Goal: Information Seeking & Learning: Check status

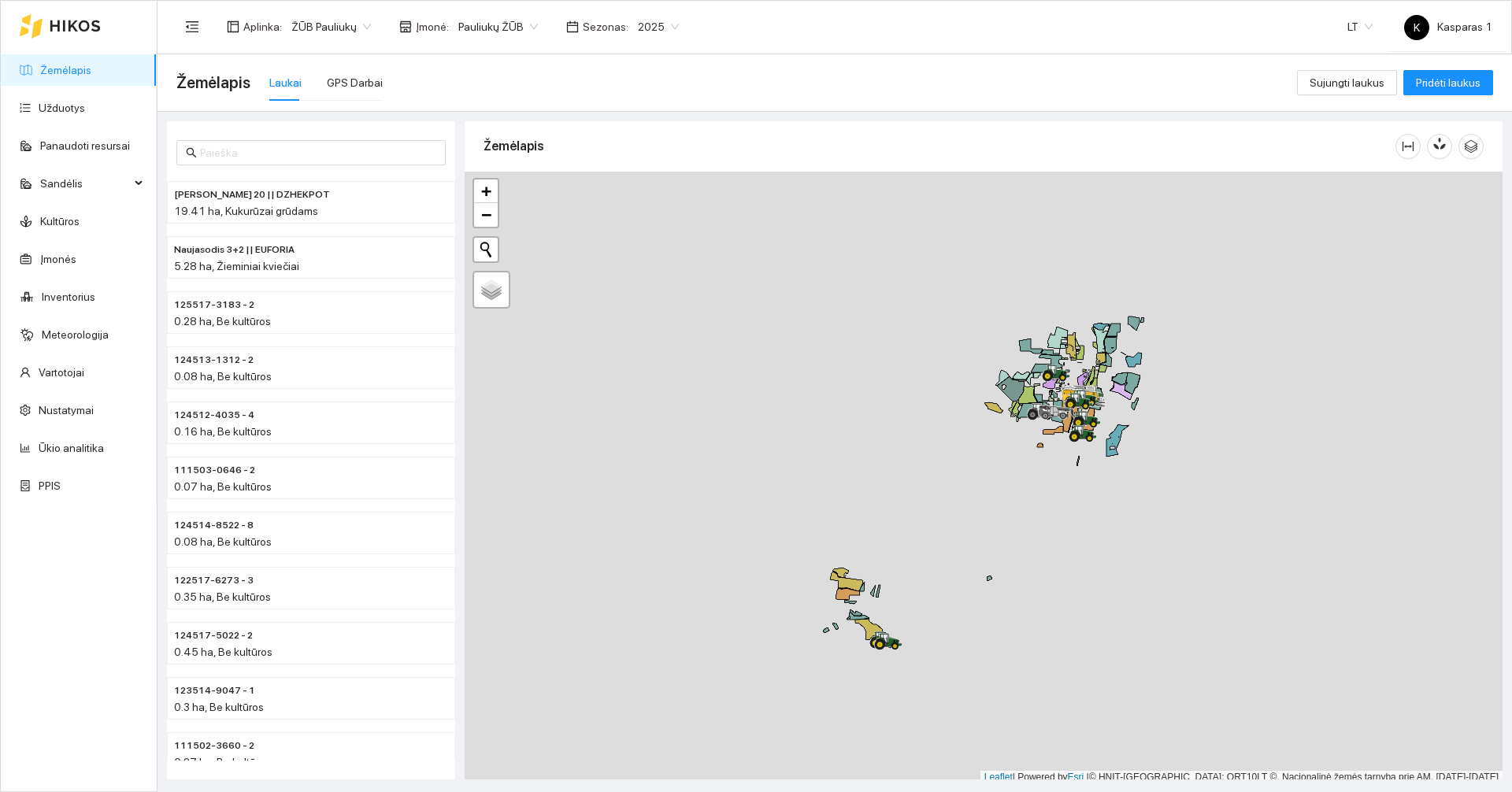
scroll to position [5, 0]
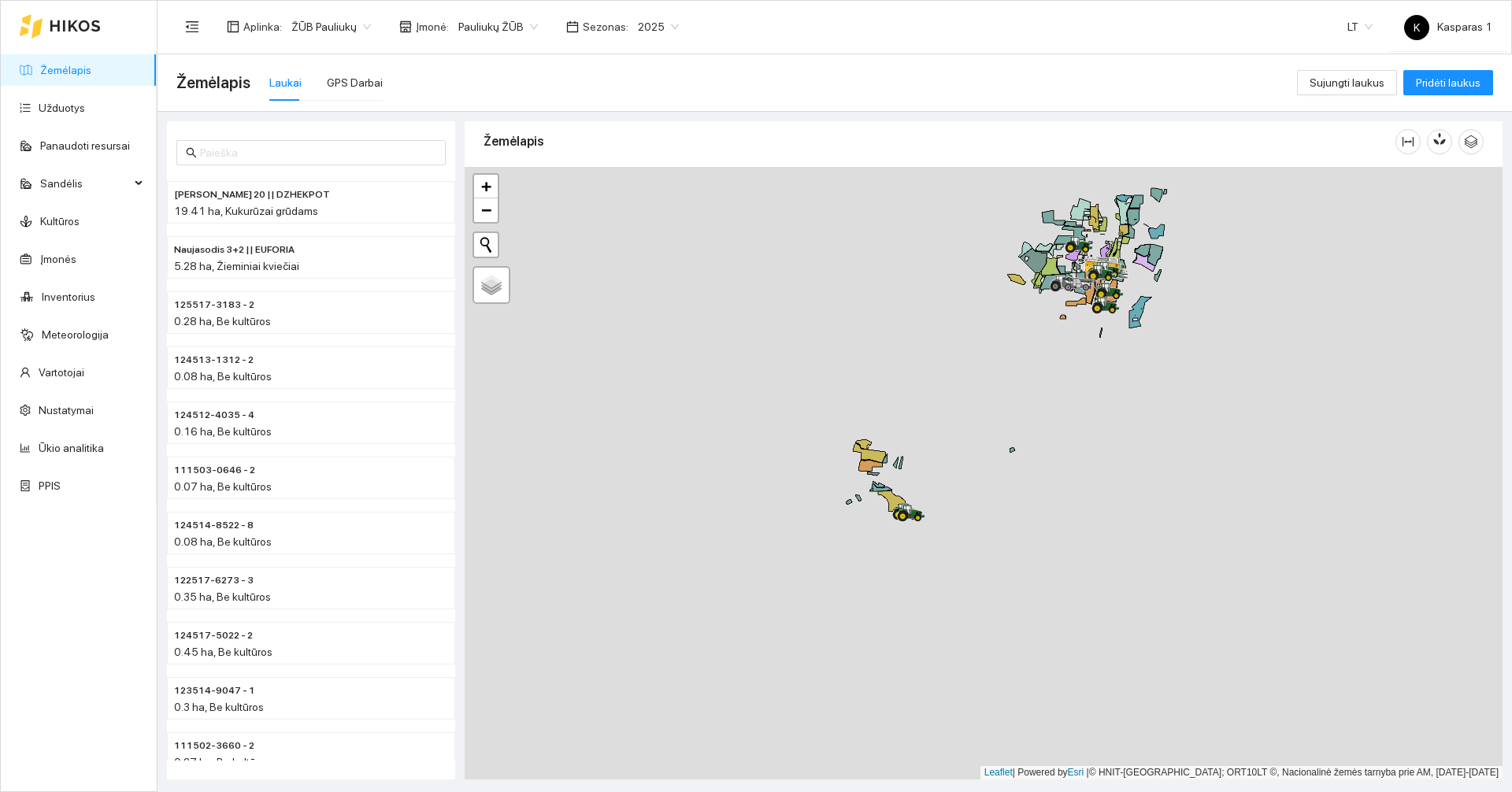
drag, startPoint x: 950, startPoint y: 625, endPoint x: 986, endPoint y: 456, distance: 172.8
click at [986, 456] on div at bounding box center [983, 473] width 1038 height 612
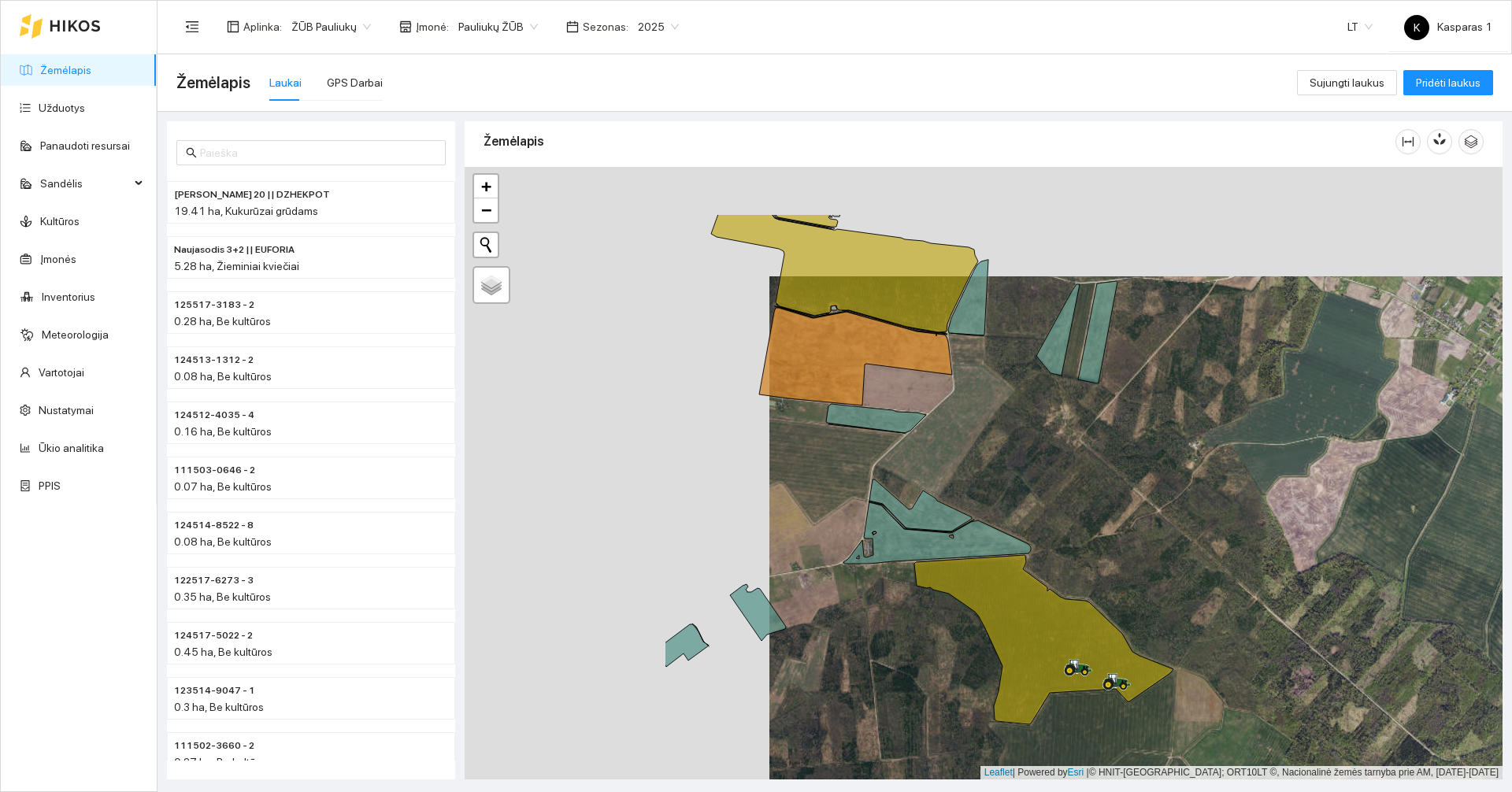
drag, startPoint x: 685, startPoint y: 566, endPoint x: 926, endPoint y: 646, distance: 253.9
click at [926, 646] on div at bounding box center [983, 473] width 1038 height 612
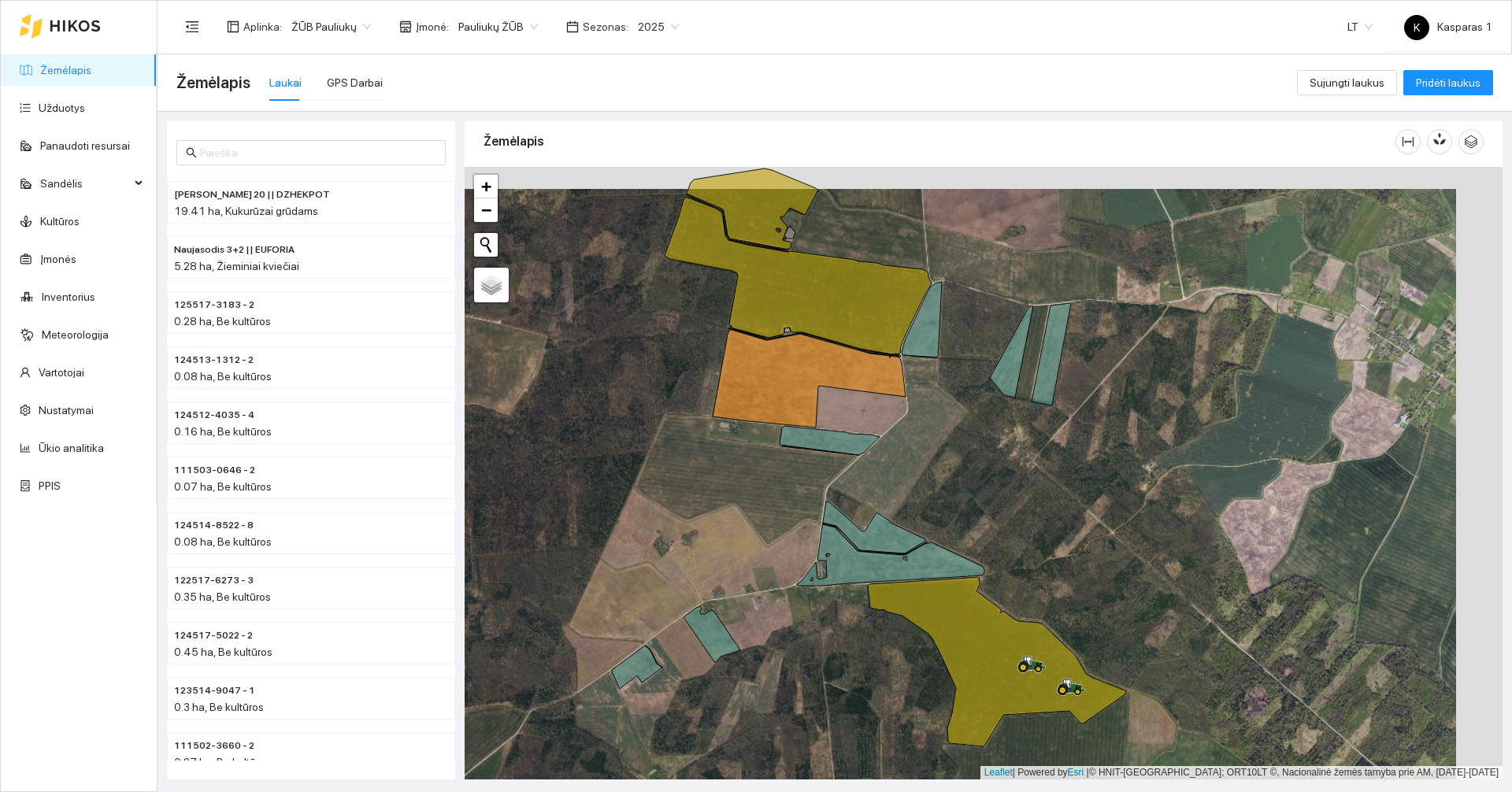
drag, startPoint x: 710, startPoint y: 412, endPoint x: 663, endPoint y: 434, distance: 51.9
click at [663, 434] on div at bounding box center [983, 473] width 1038 height 612
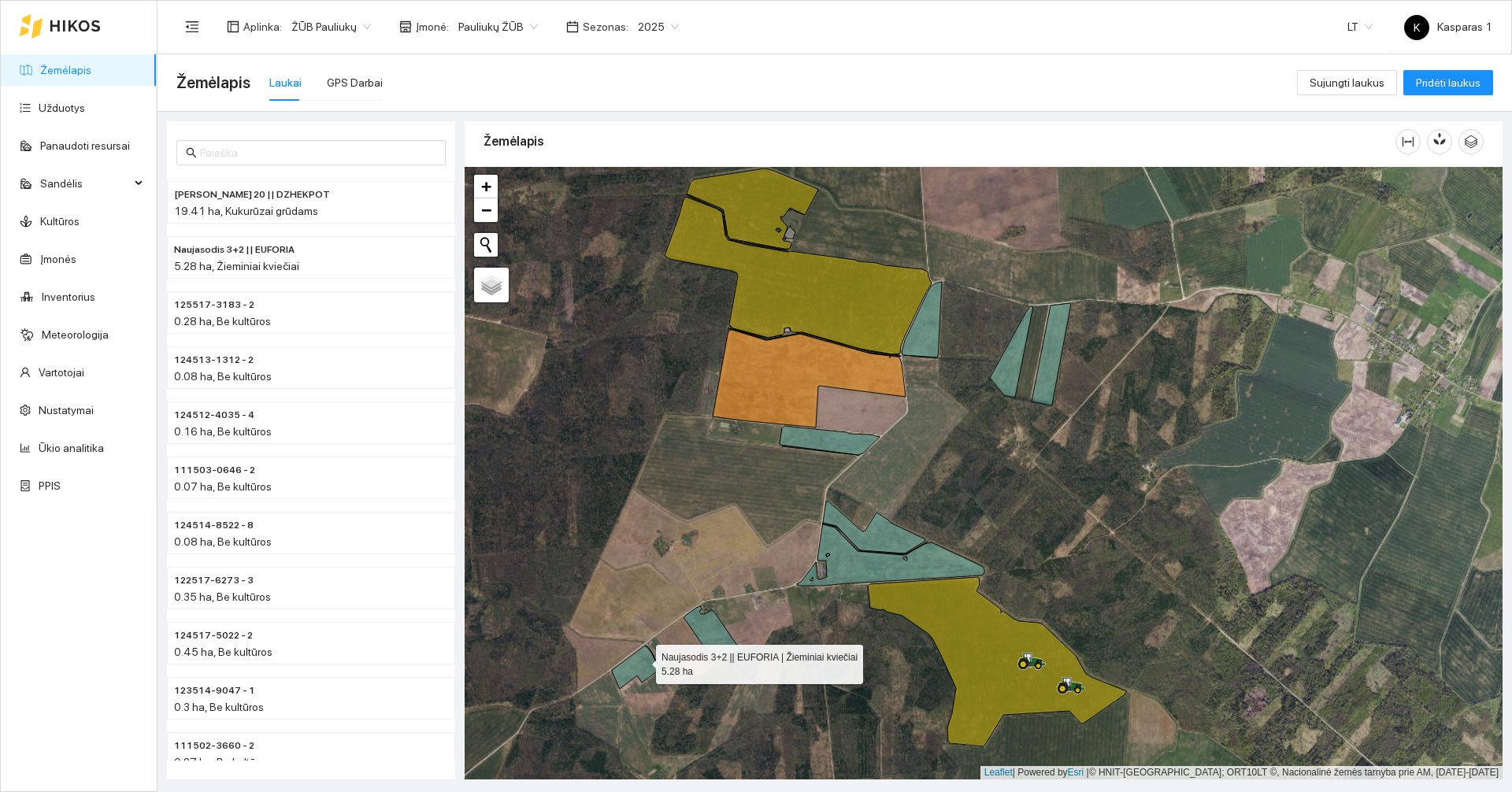
click at [642, 660] on icon at bounding box center [637, 666] width 50 height 43
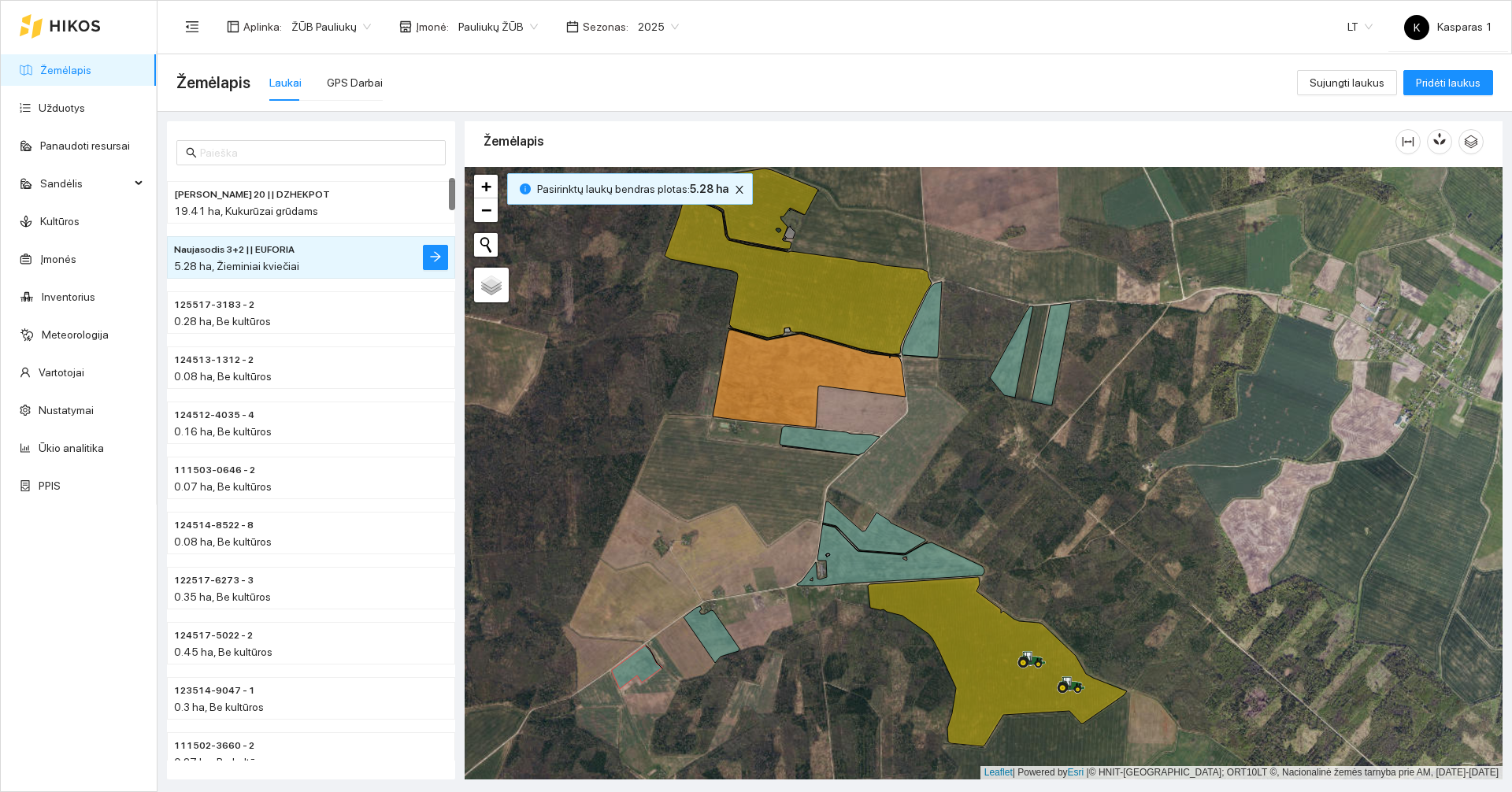
scroll to position [55, 0]
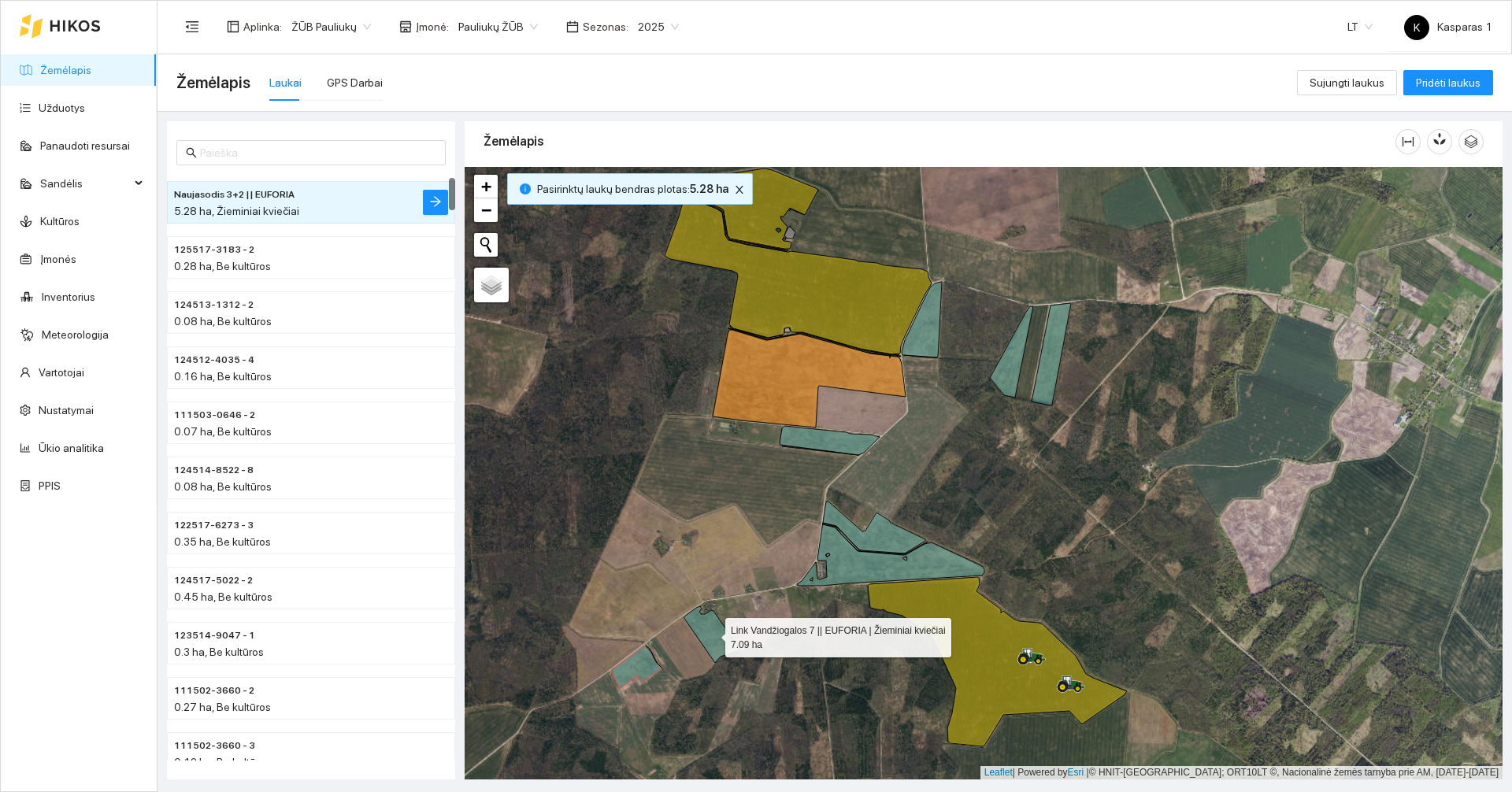
click at [718, 637] on icon at bounding box center [711, 634] width 56 height 57
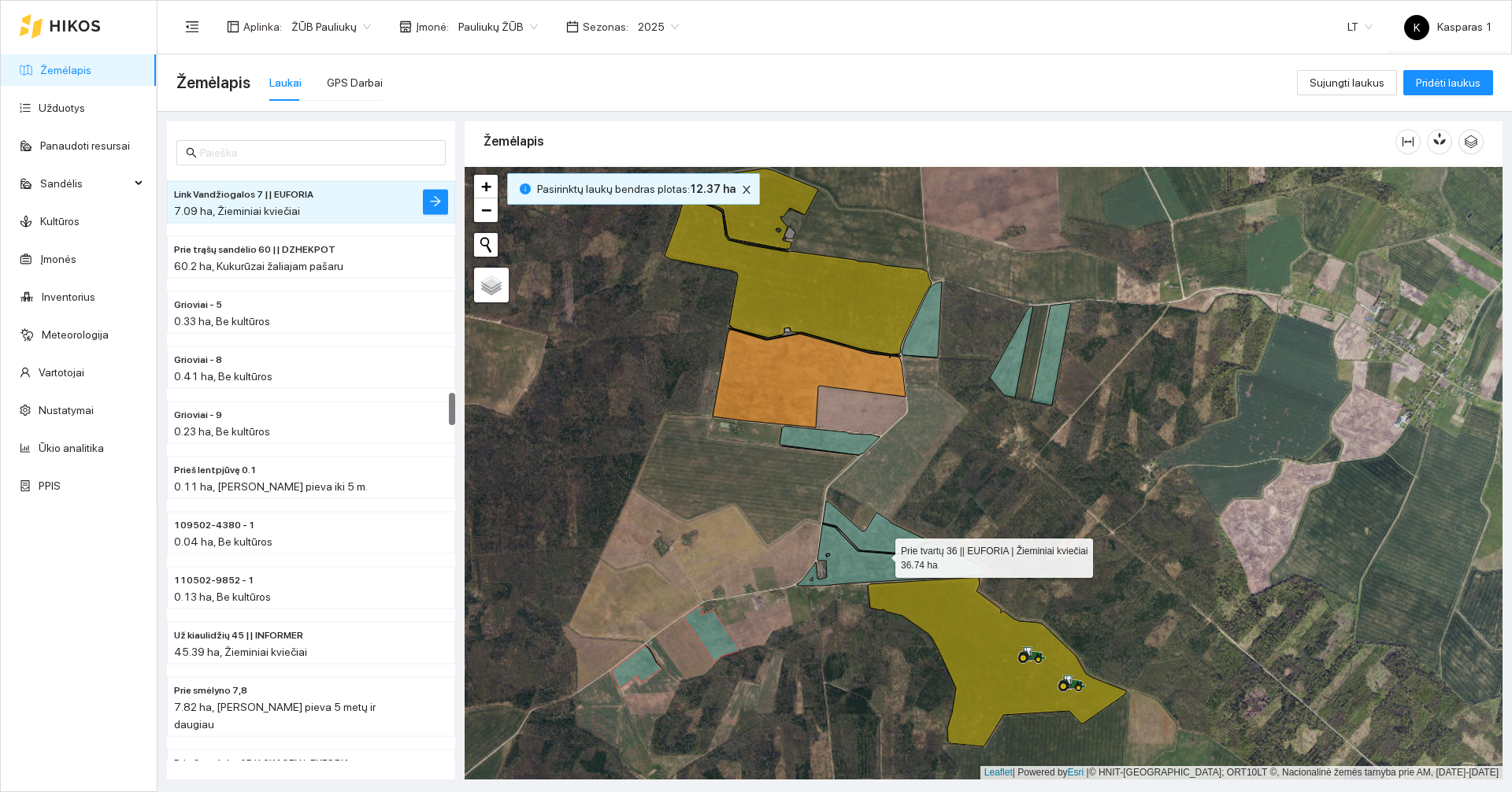
click at [850, 551] on icon at bounding box center [890, 543] width 187 height 84
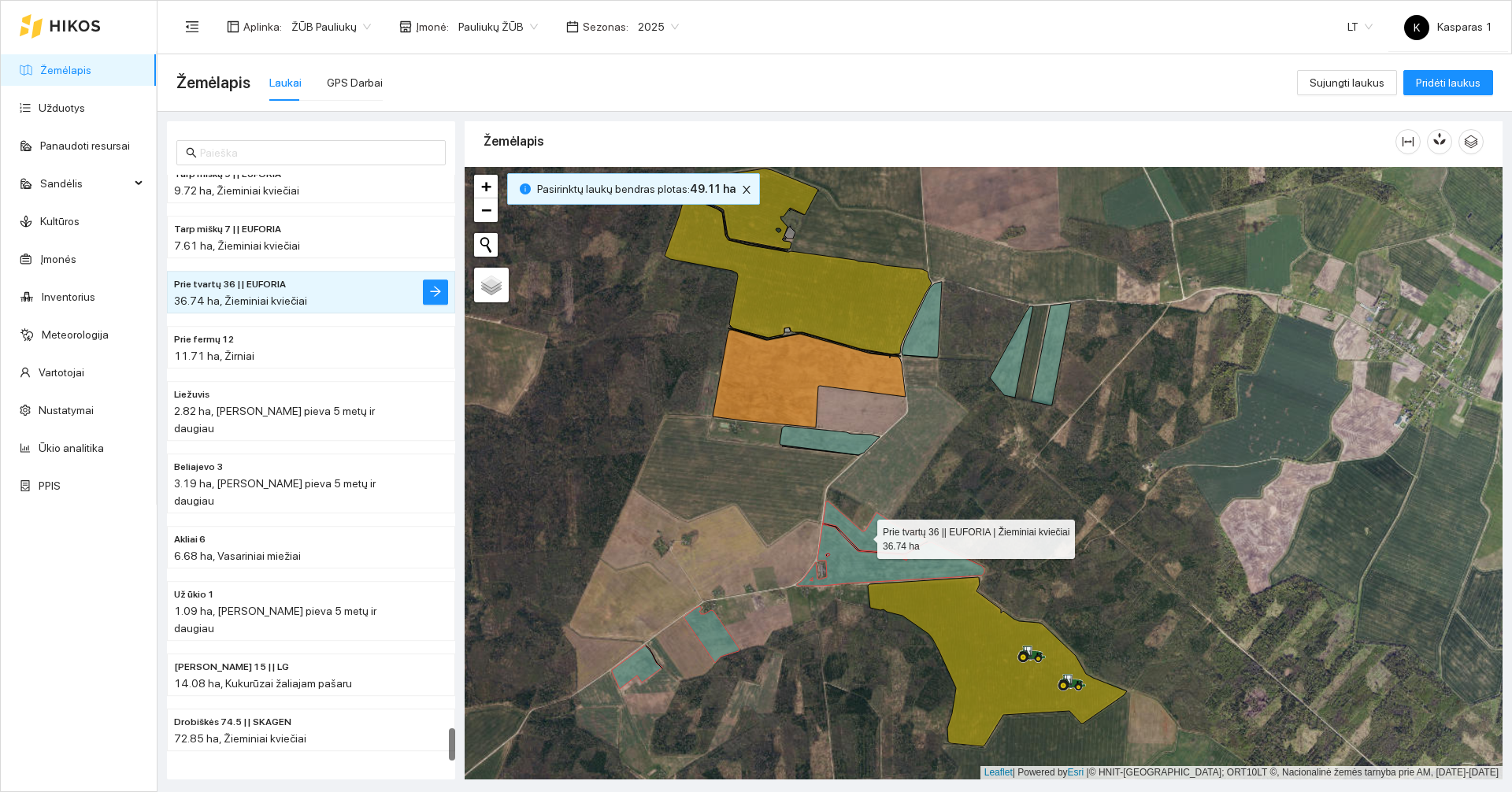
click at [863, 535] on icon at bounding box center [890, 543] width 187 height 84
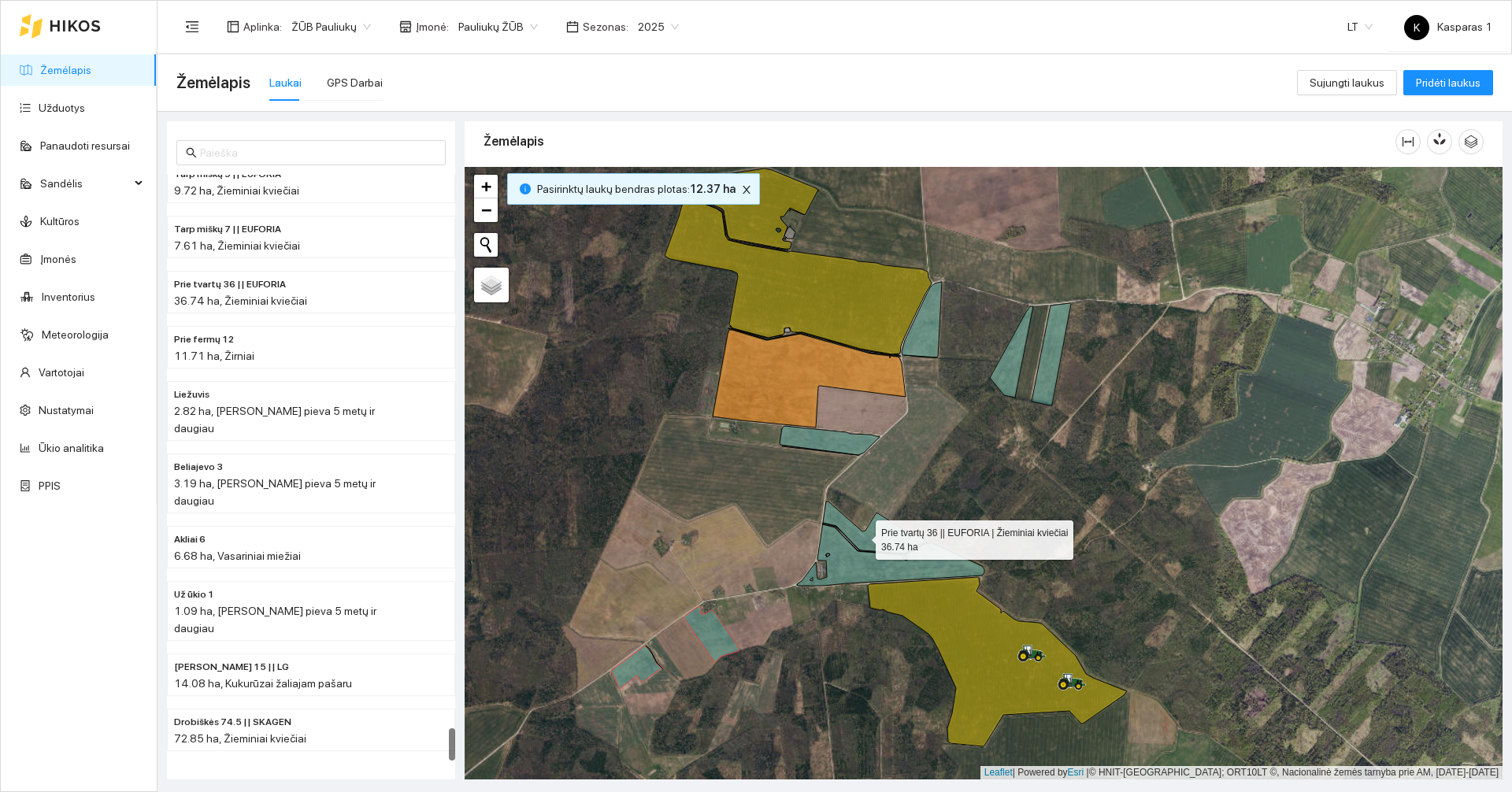
click at [861, 537] on icon at bounding box center [890, 543] width 187 height 84
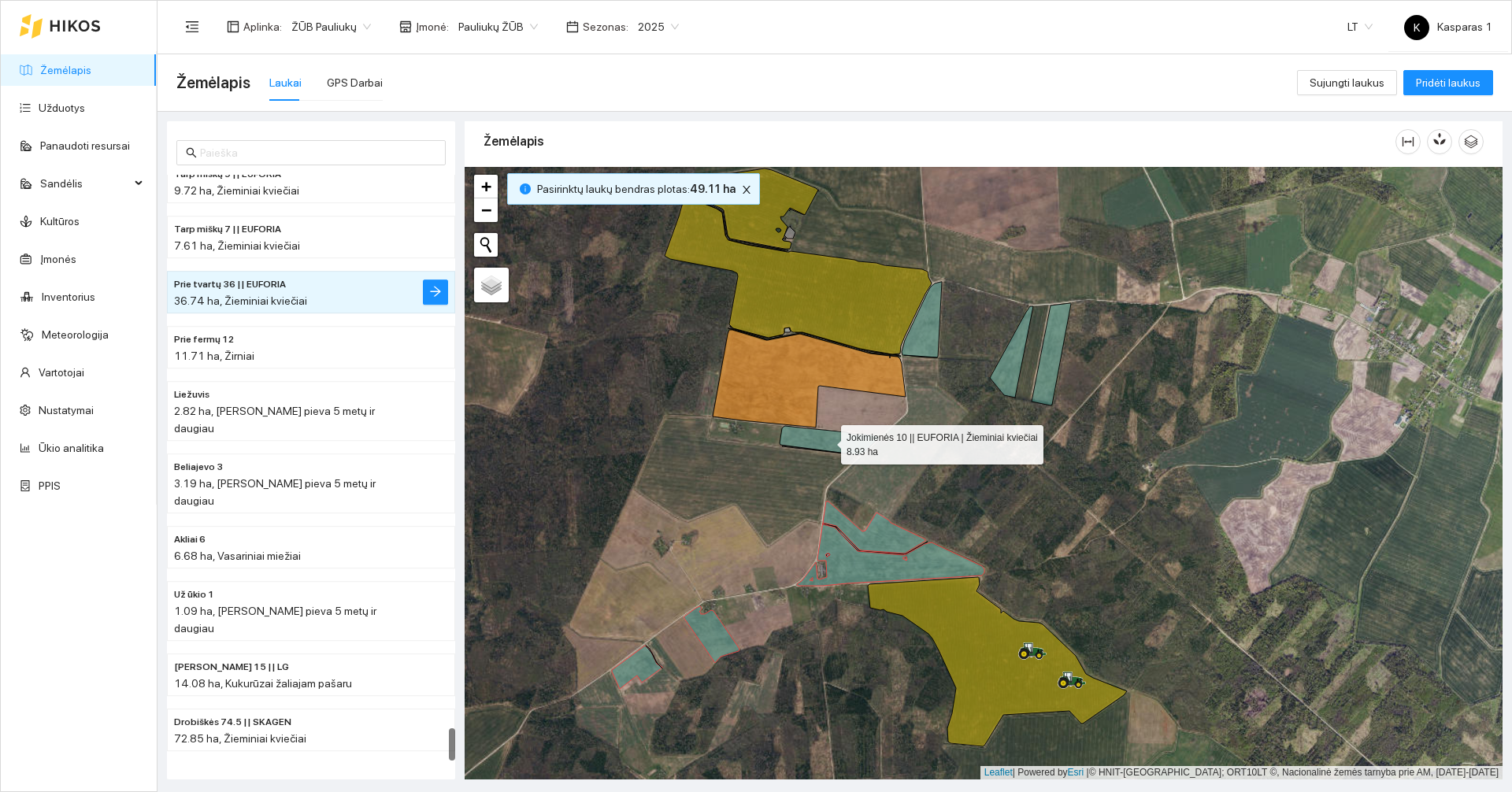
click at [838, 438] on icon at bounding box center [829, 441] width 100 height 29
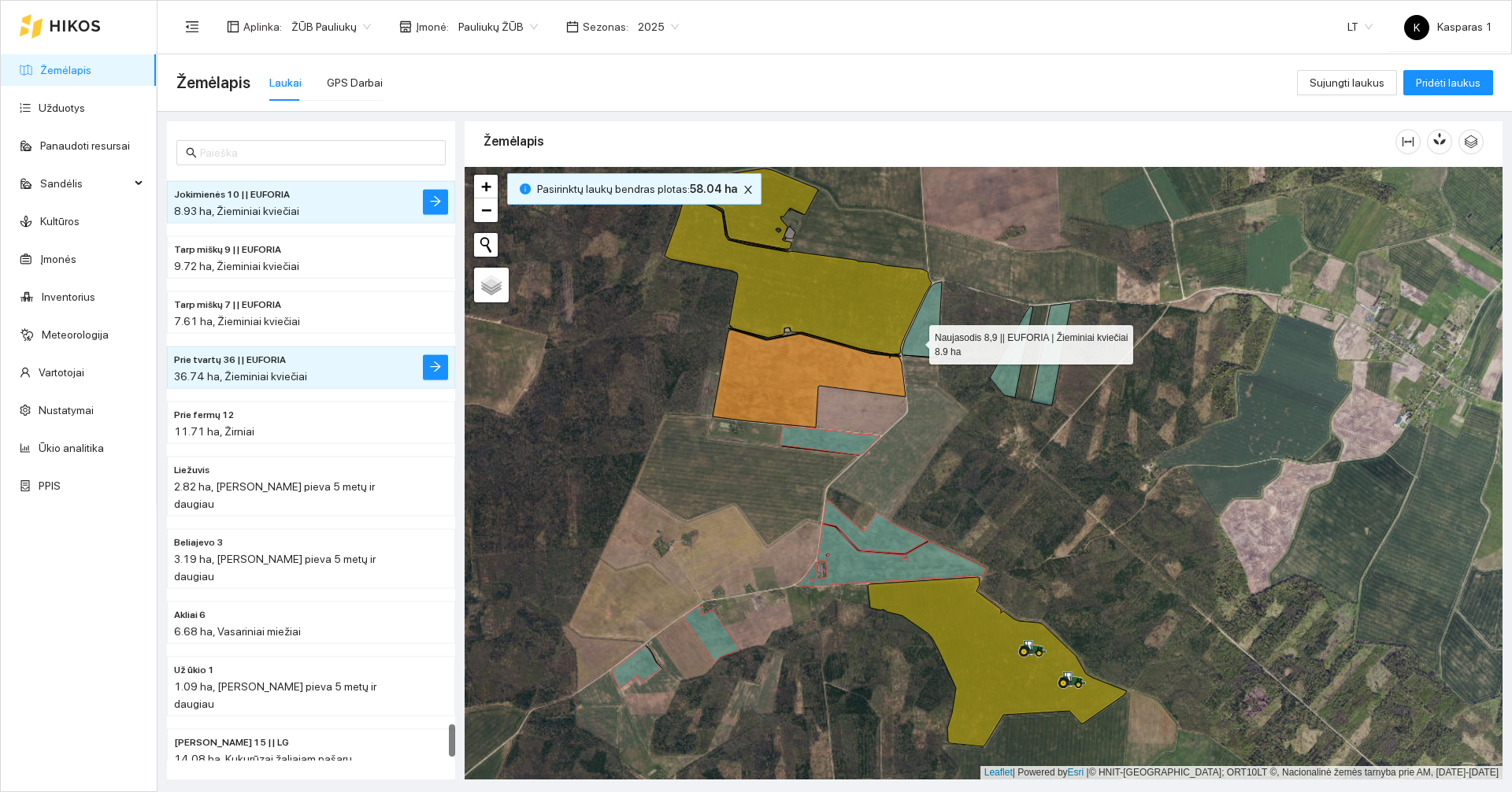
click at [915, 341] on icon at bounding box center [922, 319] width 41 height 75
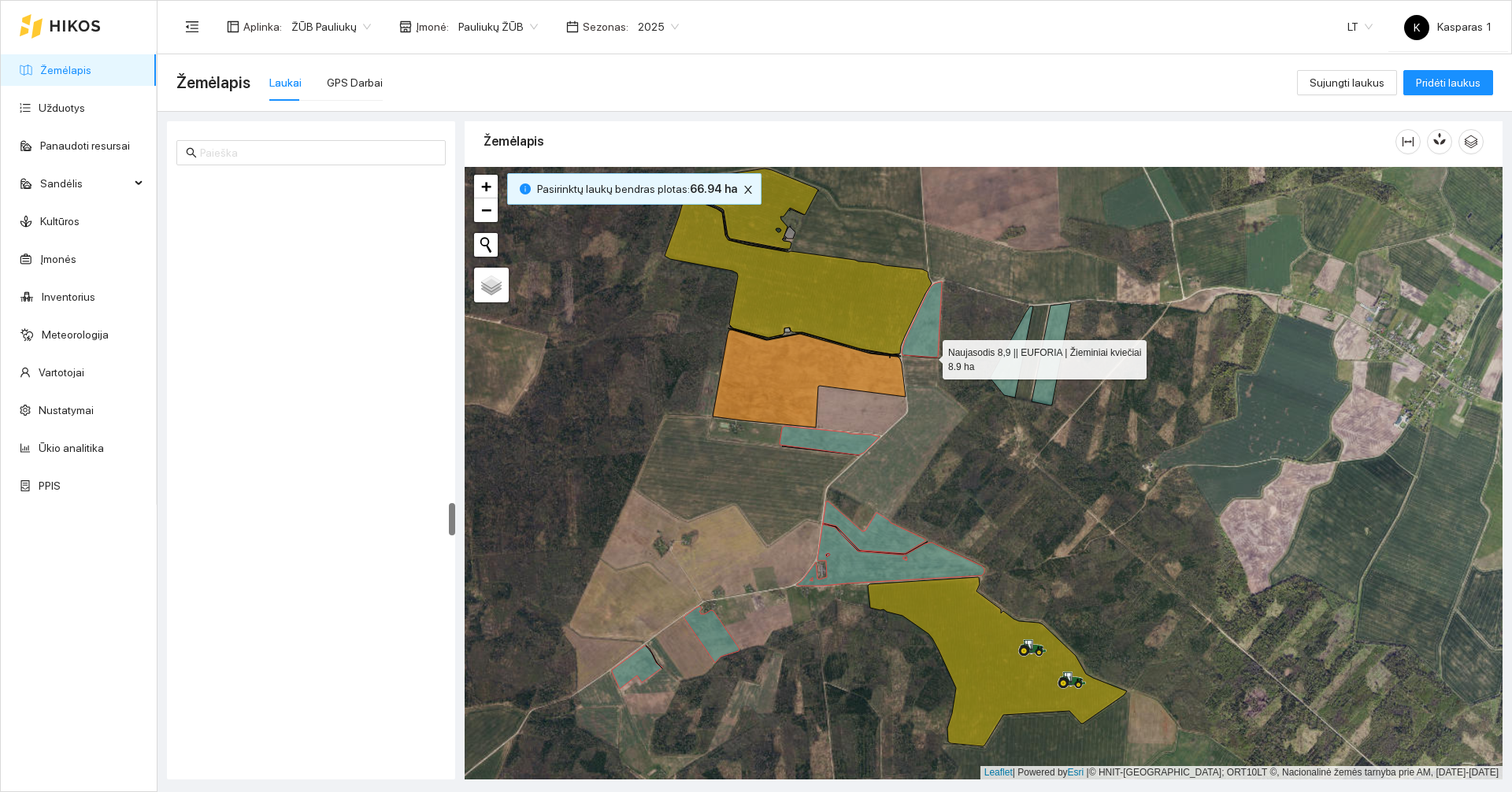
scroll to position [5882, 0]
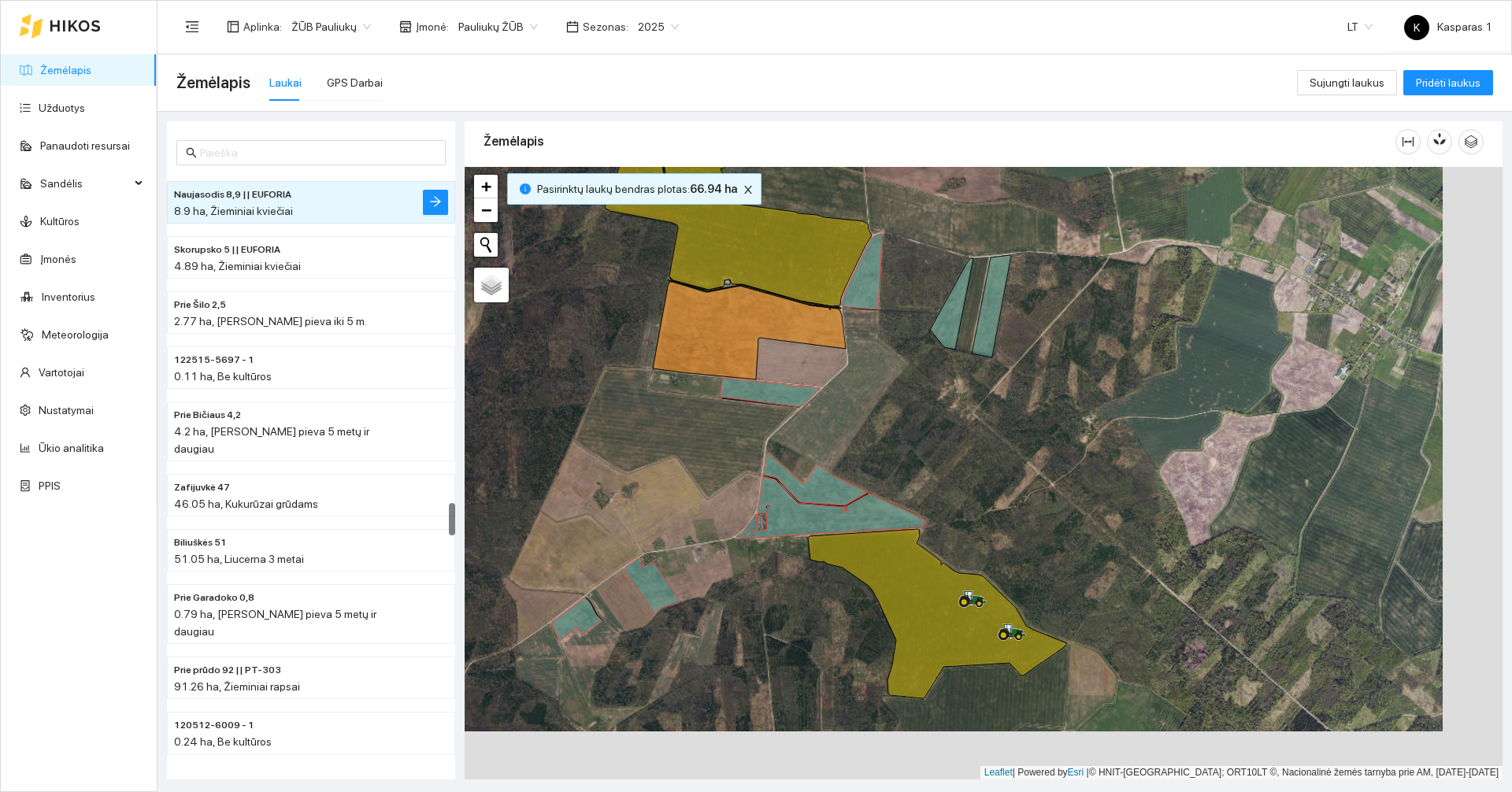
drag, startPoint x: 964, startPoint y: 407, endPoint x: 905, endPoint y: 360, distance: 75.4
click at [905, 360] on div at bounding box center [983, 473] width 1038 height 612
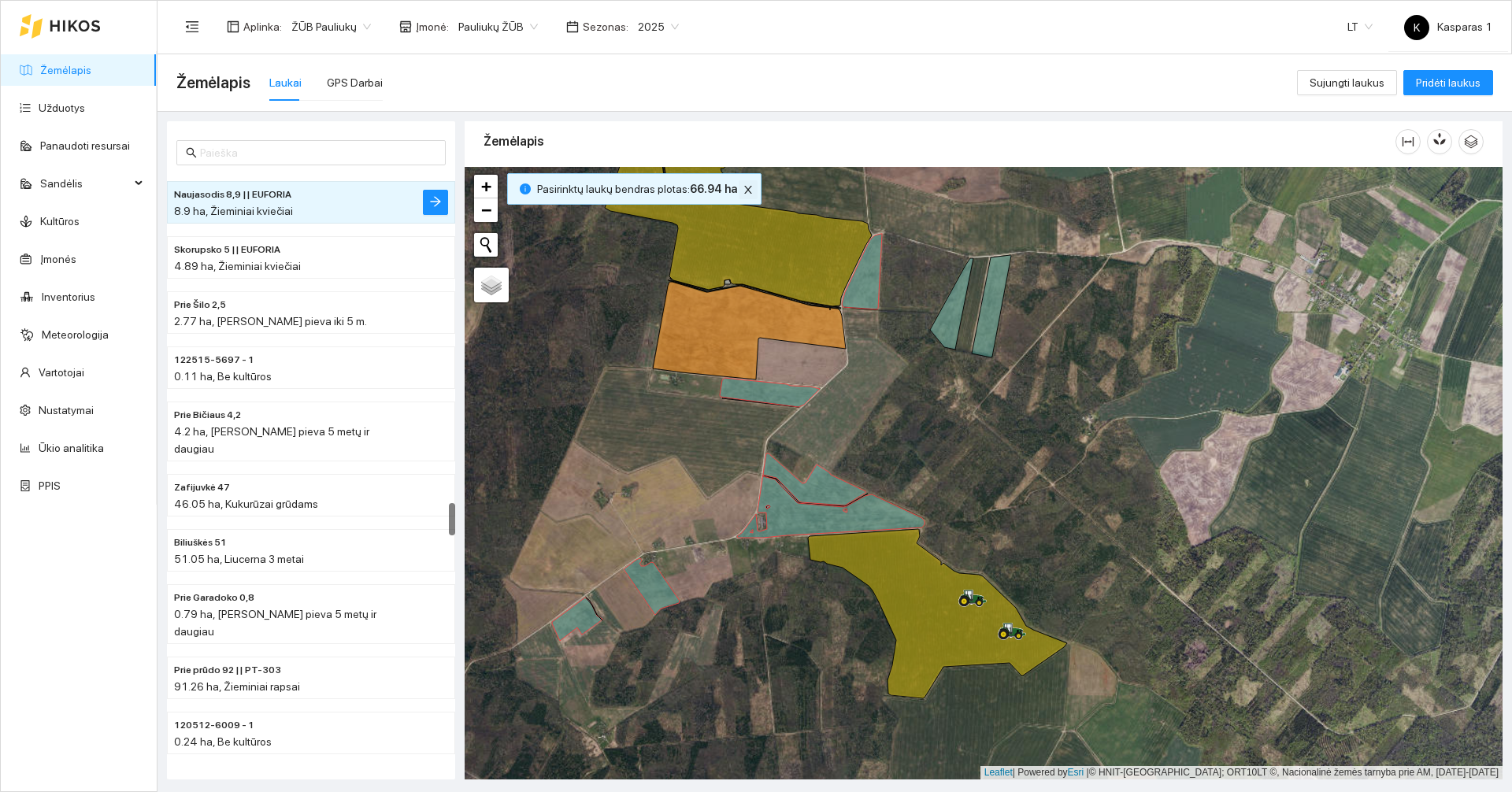
click at [742, 185] on icon "close" at bounding box center [748, 189] width 11 height 11
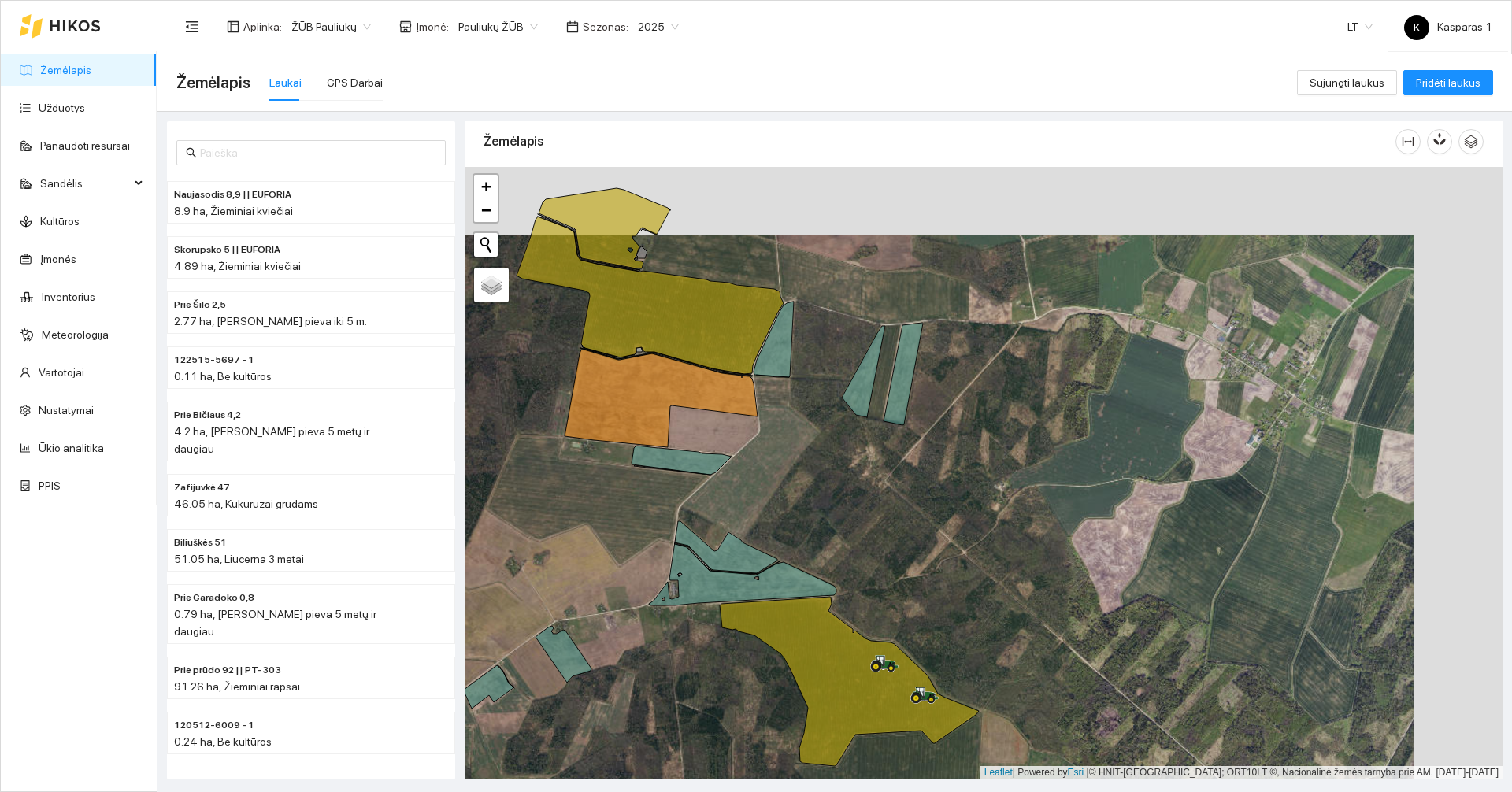
drag, startPoint x: 995, startPoint y: 432, endPoint x: 873, endPoint y: 554, distance: 172.5
click at [873, 554] on div at bounding box center [983, 473] width 1038 height 612
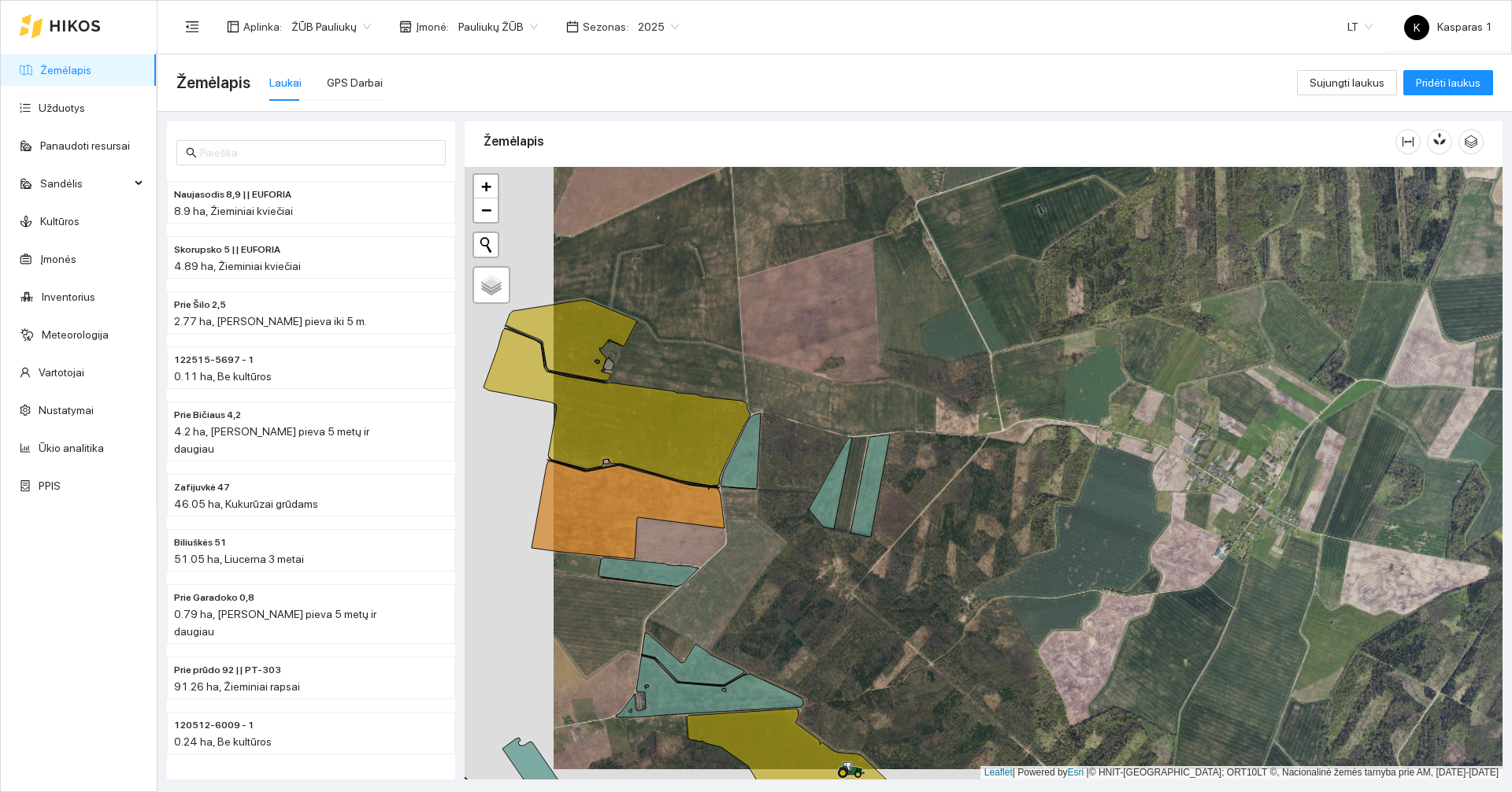
drag, startPoint x: 703, startPoint y: 584, endPoint x: 899, endPoint y: 534, distance: 202.3
click at [899, 534] on div at bounding box center [983, 473] width 1038 height 612
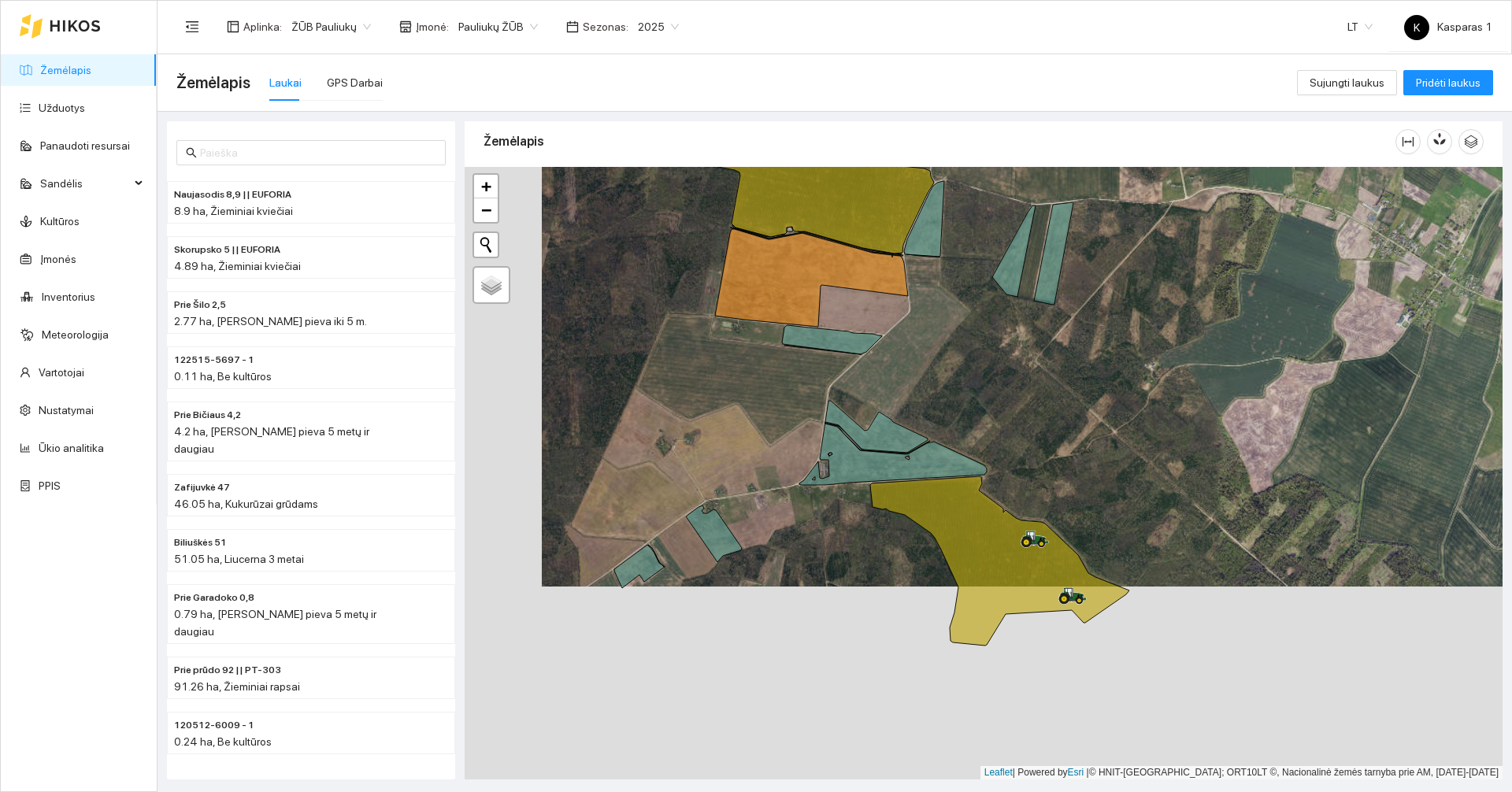
drag, startPoint x: 857, startPoint y: 515, endPoint x: 935, endPoint y: 321, distance: 209.1
click at [935, 321] on div at bounding box center [983, 473] width 1038 height 612
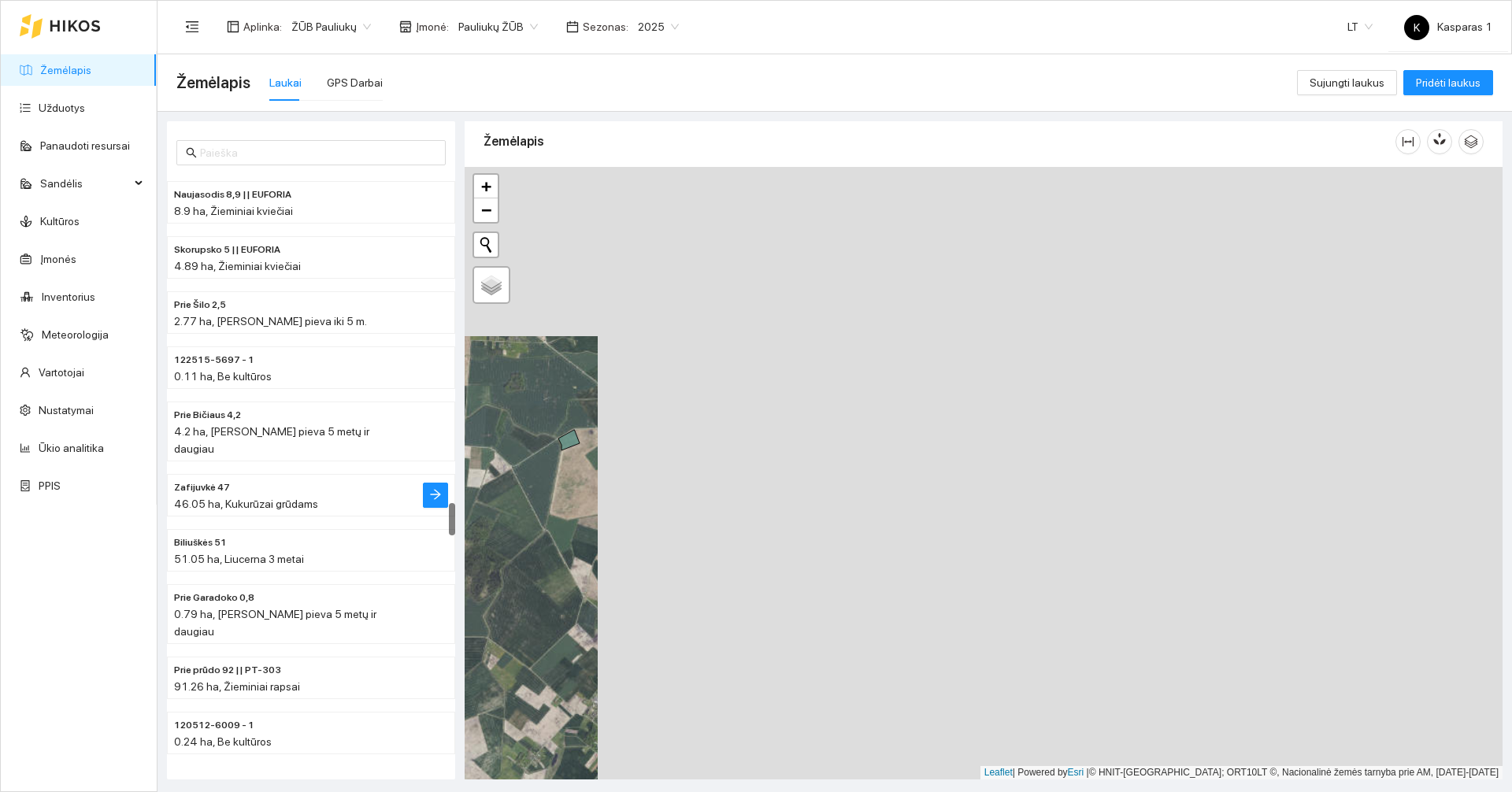
drag, startPoint x: 1188, startPoint y: 312, endPoint x: 285, endPoint y: 483, distance: 919.0
click at [281, 483] on div "Žeimiu rubežius 7 6.84 ha, Vasariniai miežiai Naujasodis 8,9 || EUFORIA 8.9 ha,…" at bounding box center [831, 445] width 1355 height 667
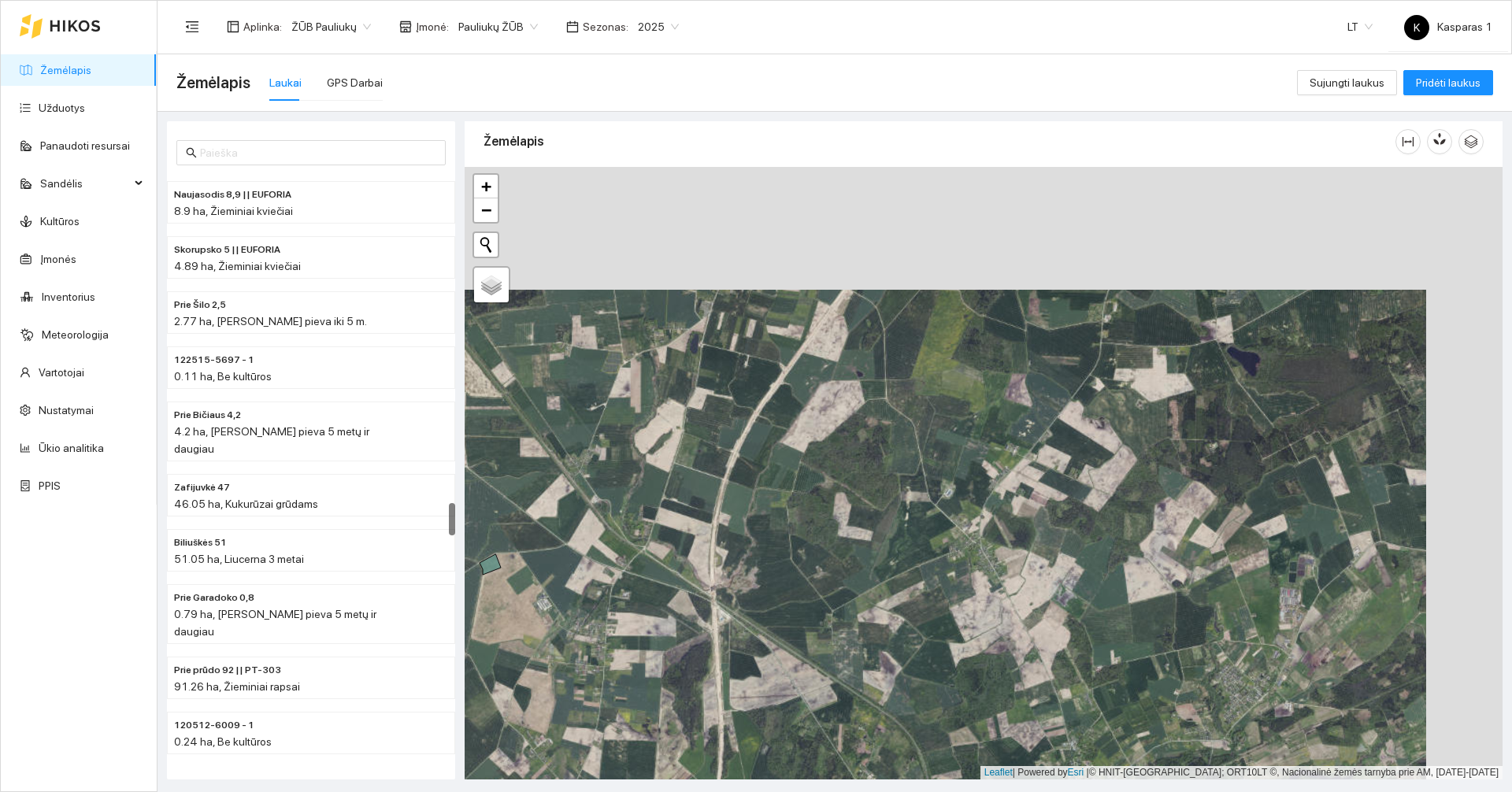
drag, startPoint x: 699, startPoint y: 470, endPoint x: 618, endPoint y: 712, distance: 255.2
click at [618, 712] on div at bounding box center [983, 473] width 1038 height 612
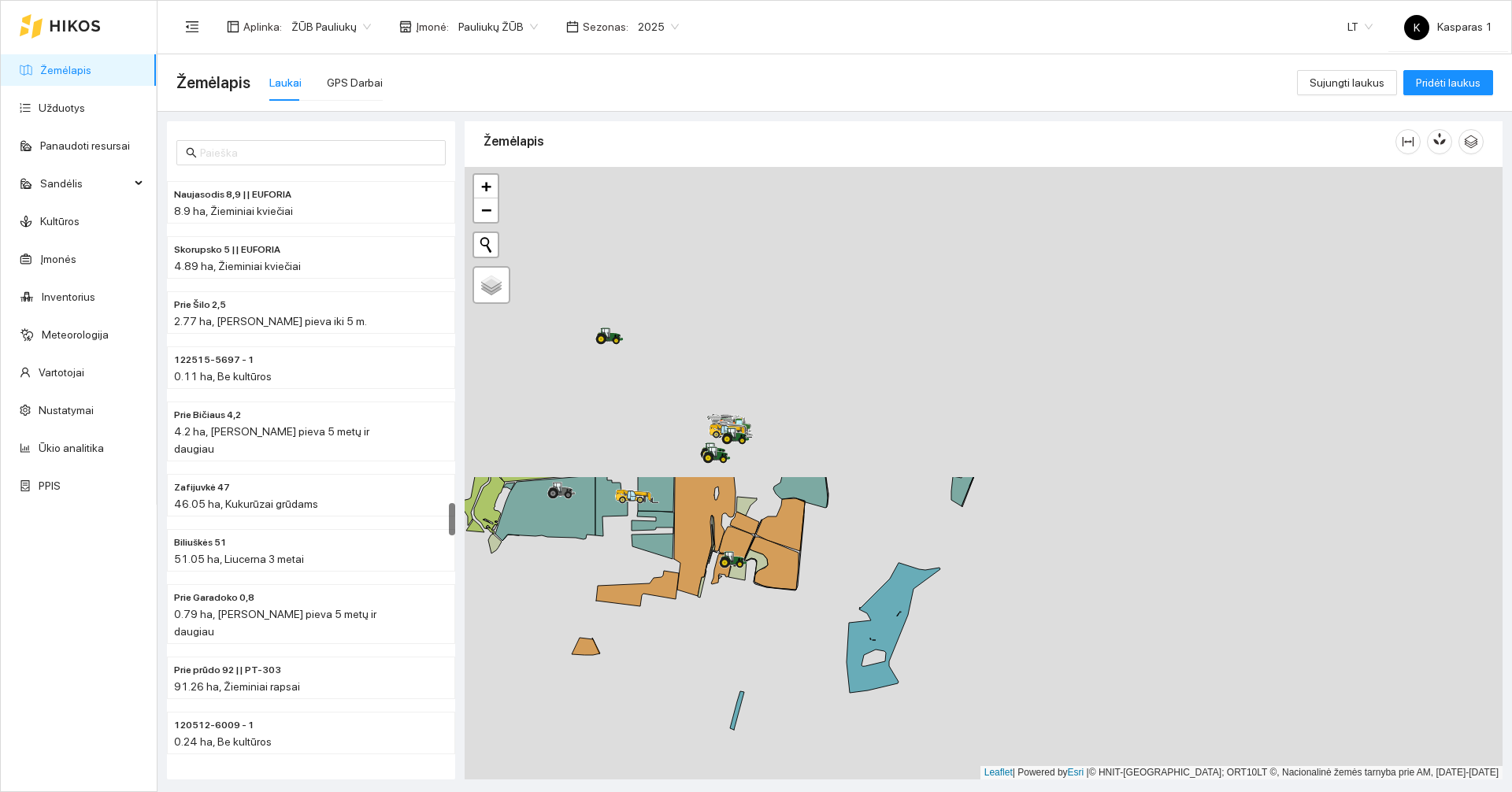
drag, startPoint x: 822, startPoint y: 319, endPoint x: 795, endPoint y: 690, distance: 372.0
click at [795, 690] on div at bounding box center [983, 473] width 1038 height 612
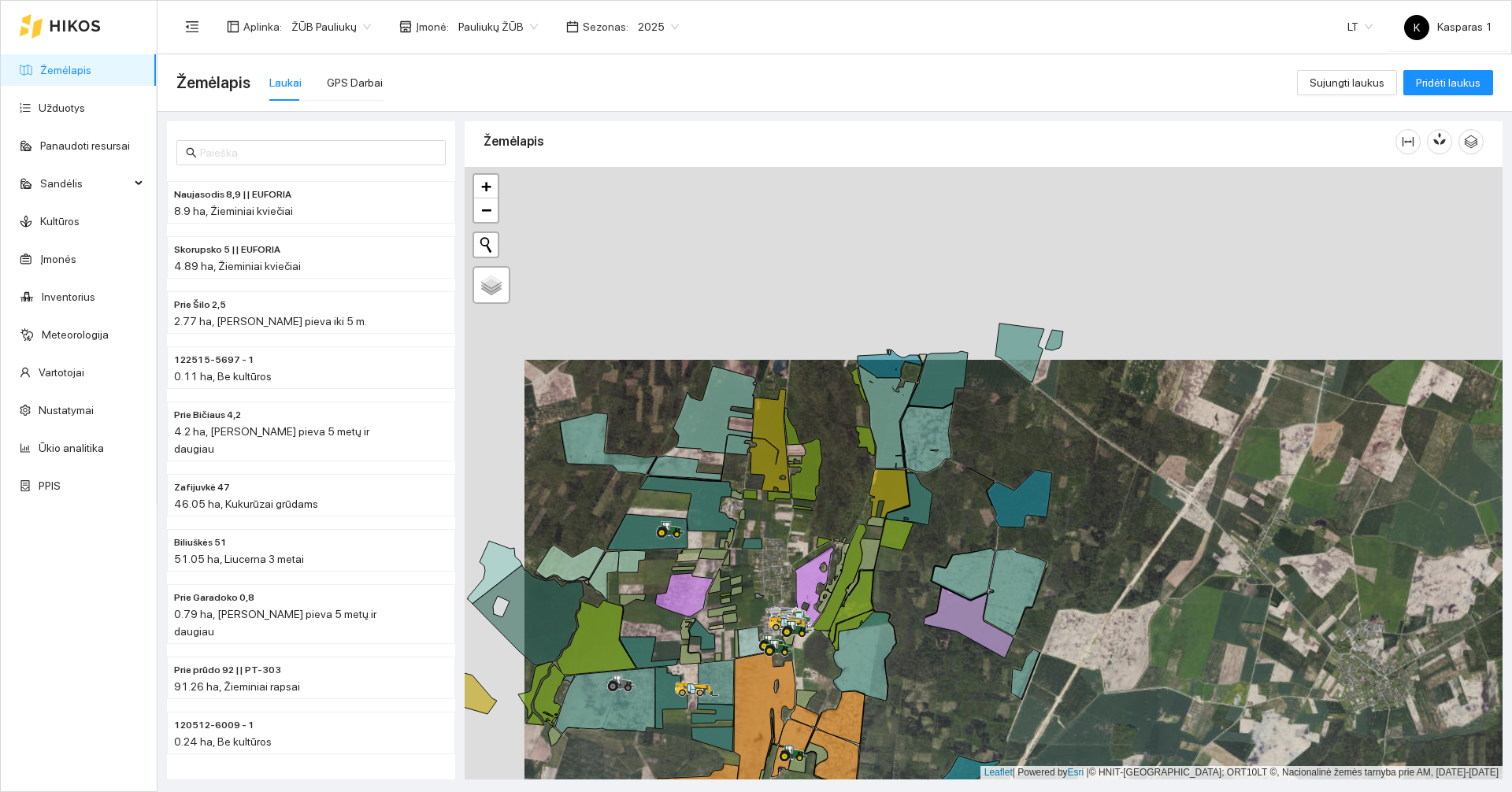
drag, startPoint x: 1040, startPoint y: 377, endPoint x: 1074, endPoint y: 528, distance: 154.8
click at [1074, 528] on div at bounding box center [983, 473] width 1038 height 612
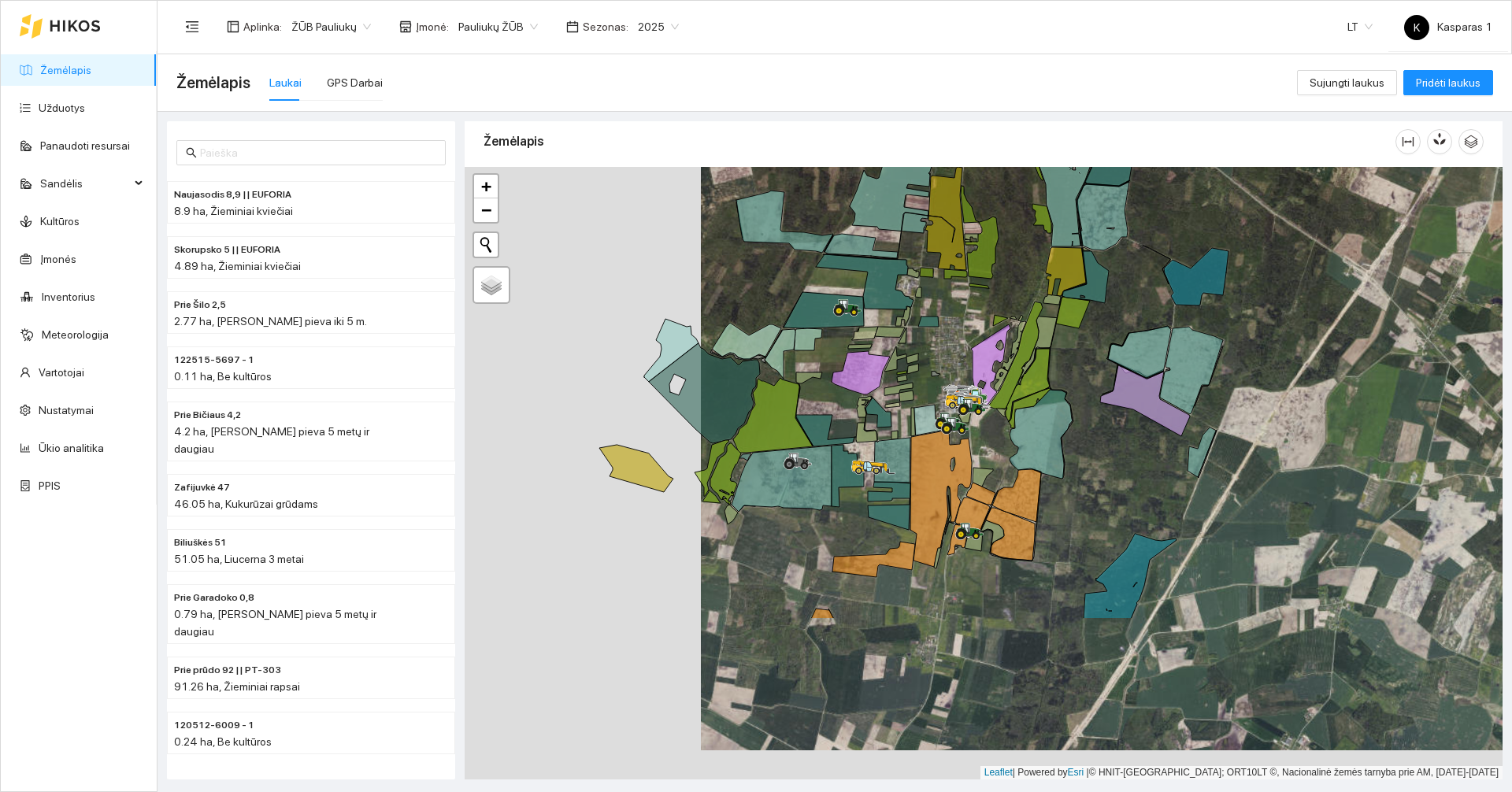
drag, startPoint x: 963, startPoint y: 620, endPoint x: 1124, endPoint y: 410, distance: 264.6
click at [1124, 410] on div at bounding box center [983, 473] width 1038 height 612
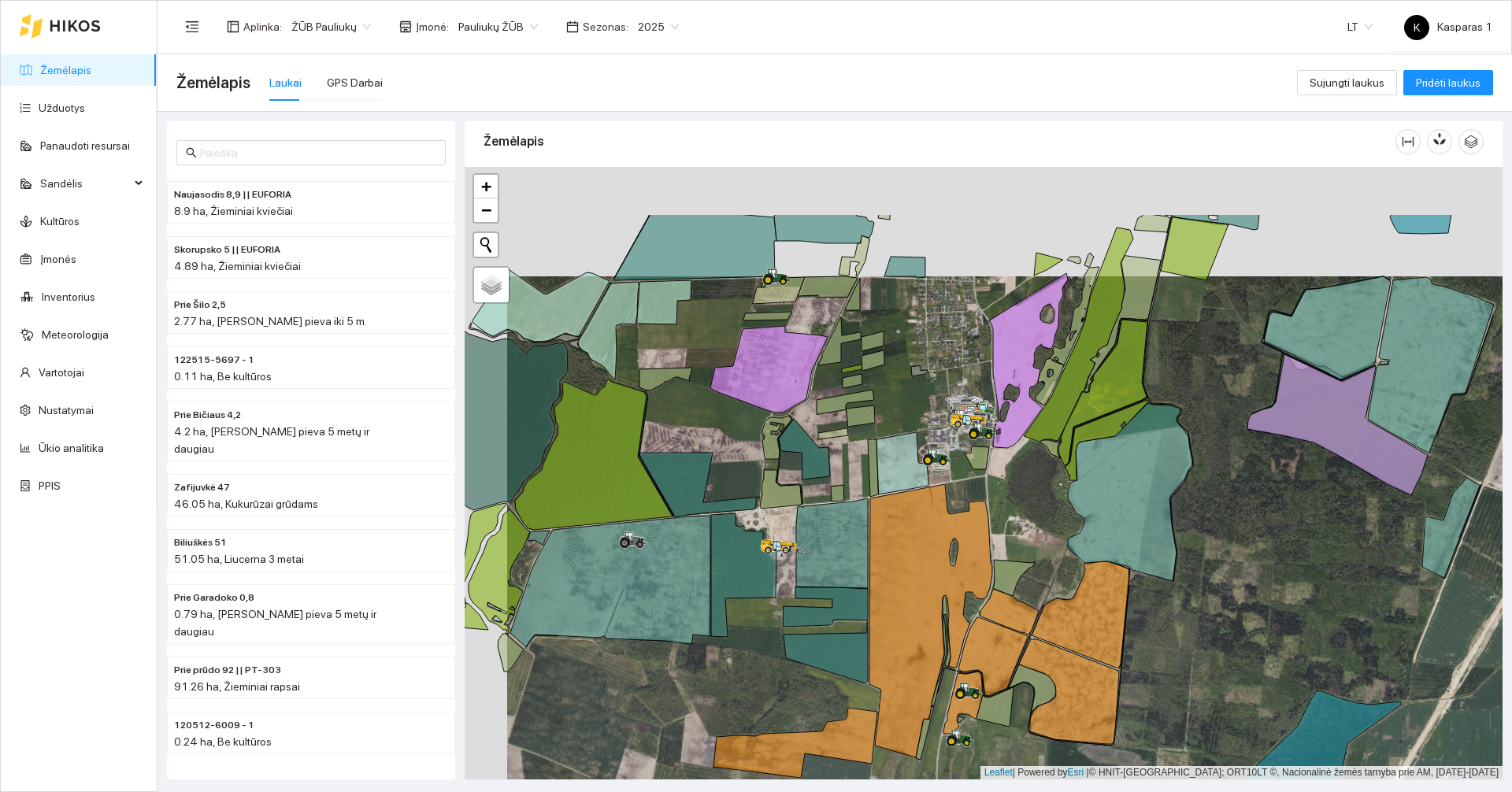
drag, startPoint x: 957, startPoint y: 381, endPoint x: 999, endPoint y: 490, distance: 116.8
click at [999, 490] on div at bounding box center [983, 473] width 1038 height 612
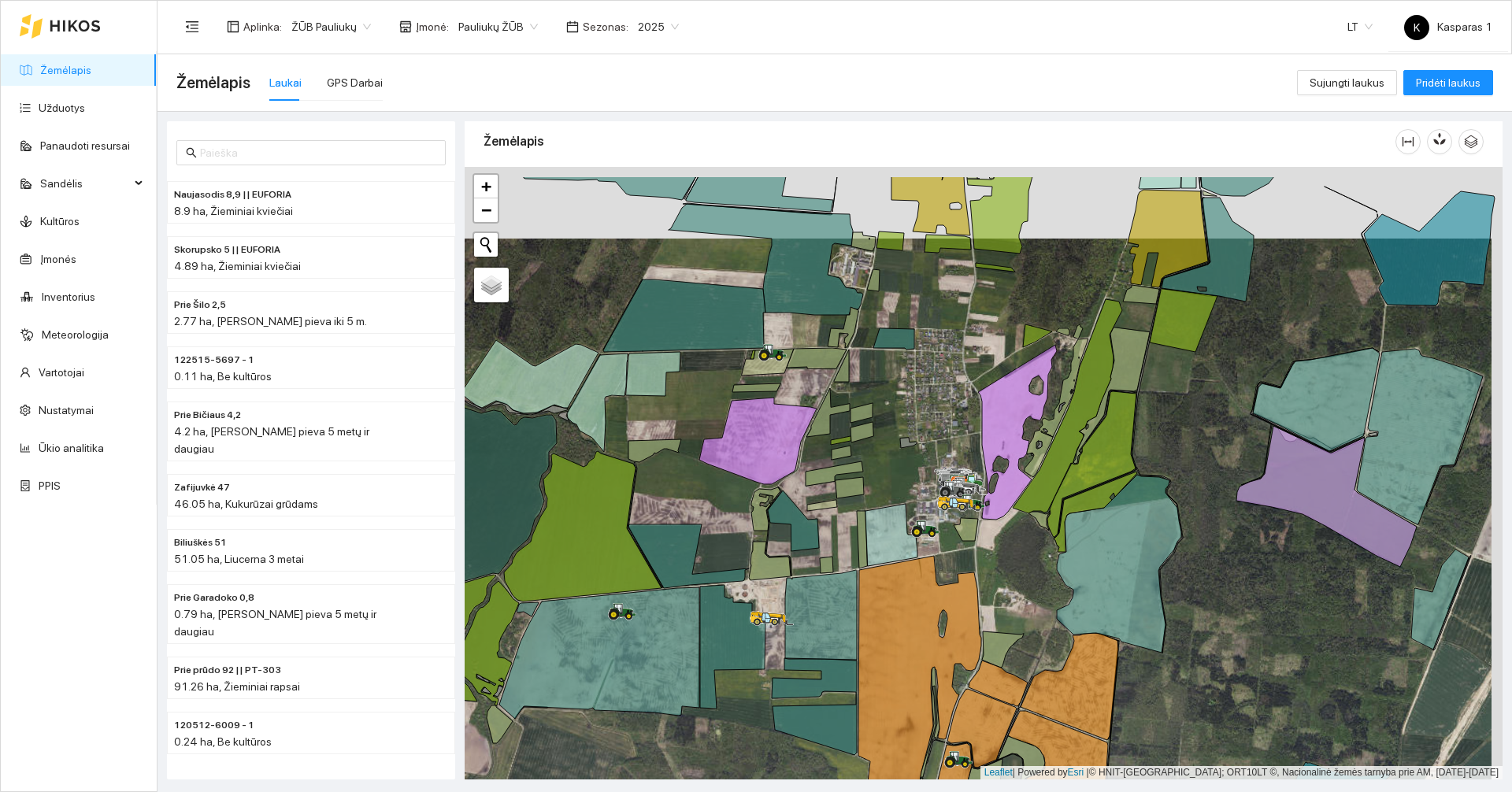
drag, startPoint x: 999, startPoint y: 490, endPoint x: 989, endPoint y: 562, distance: 72.7
click at [989, 562] on div at bounding box center [983, 473] width 1038 height 612
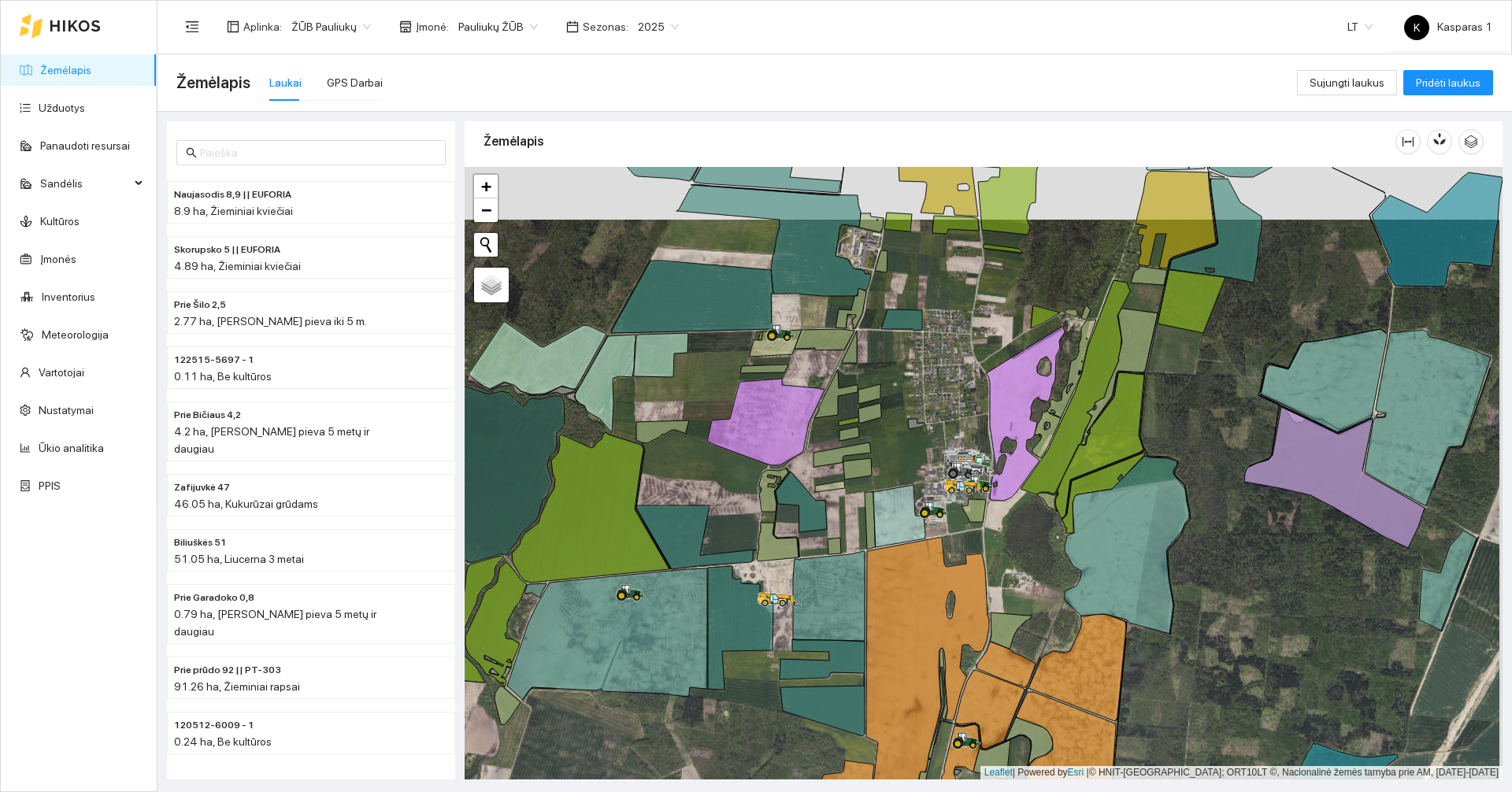
drag, startPoint x: 989, startPoint y: 562, endPoint x: 1002, endPoint y: 500, distance: 63.3
click at [1002, 500] on div at bounding box center [983, 473] width 1038 height 612
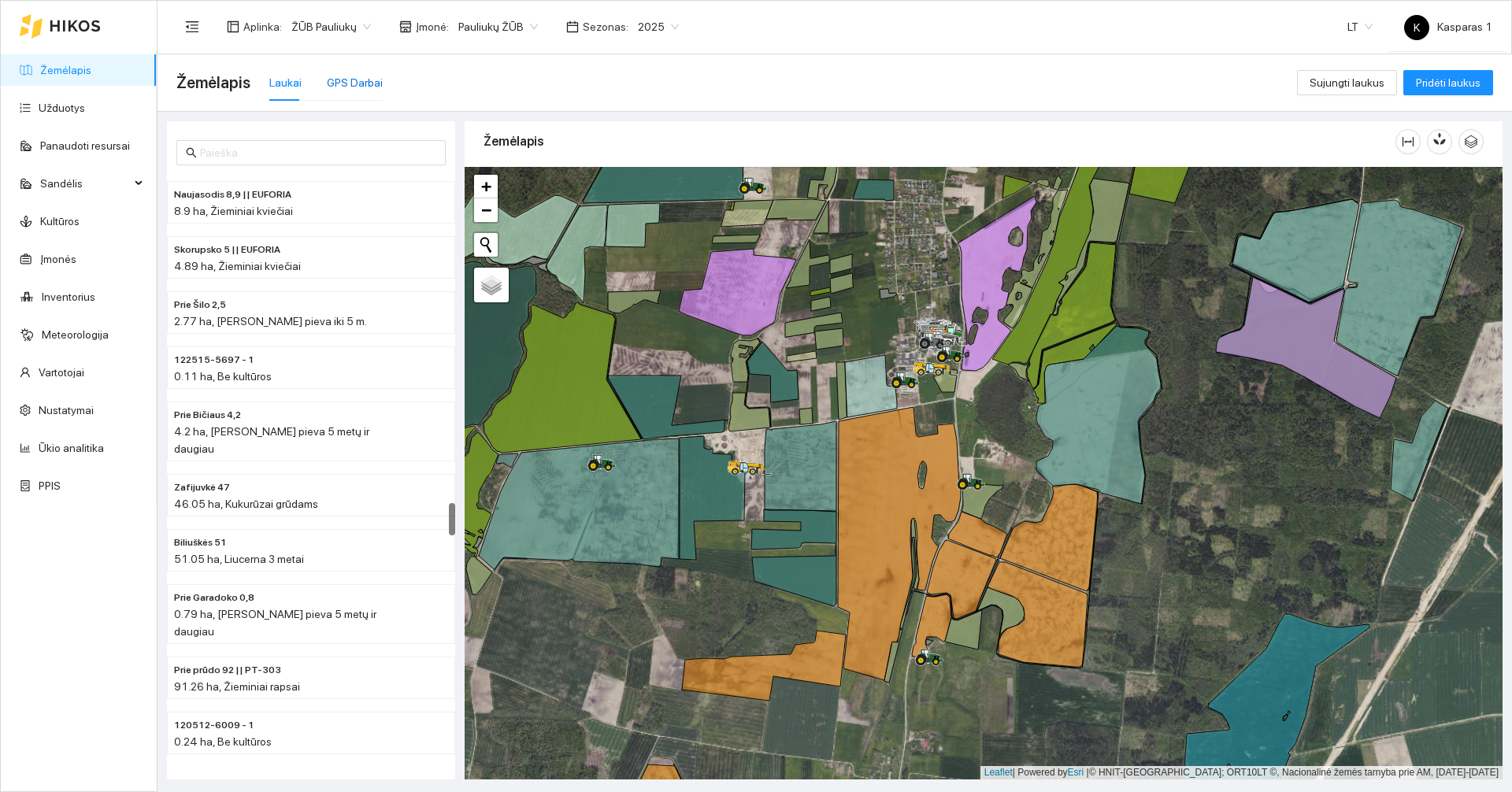
click at [335, 79] on div "GPS Darbai" at bounding box center [354, 82] width 56 height 17
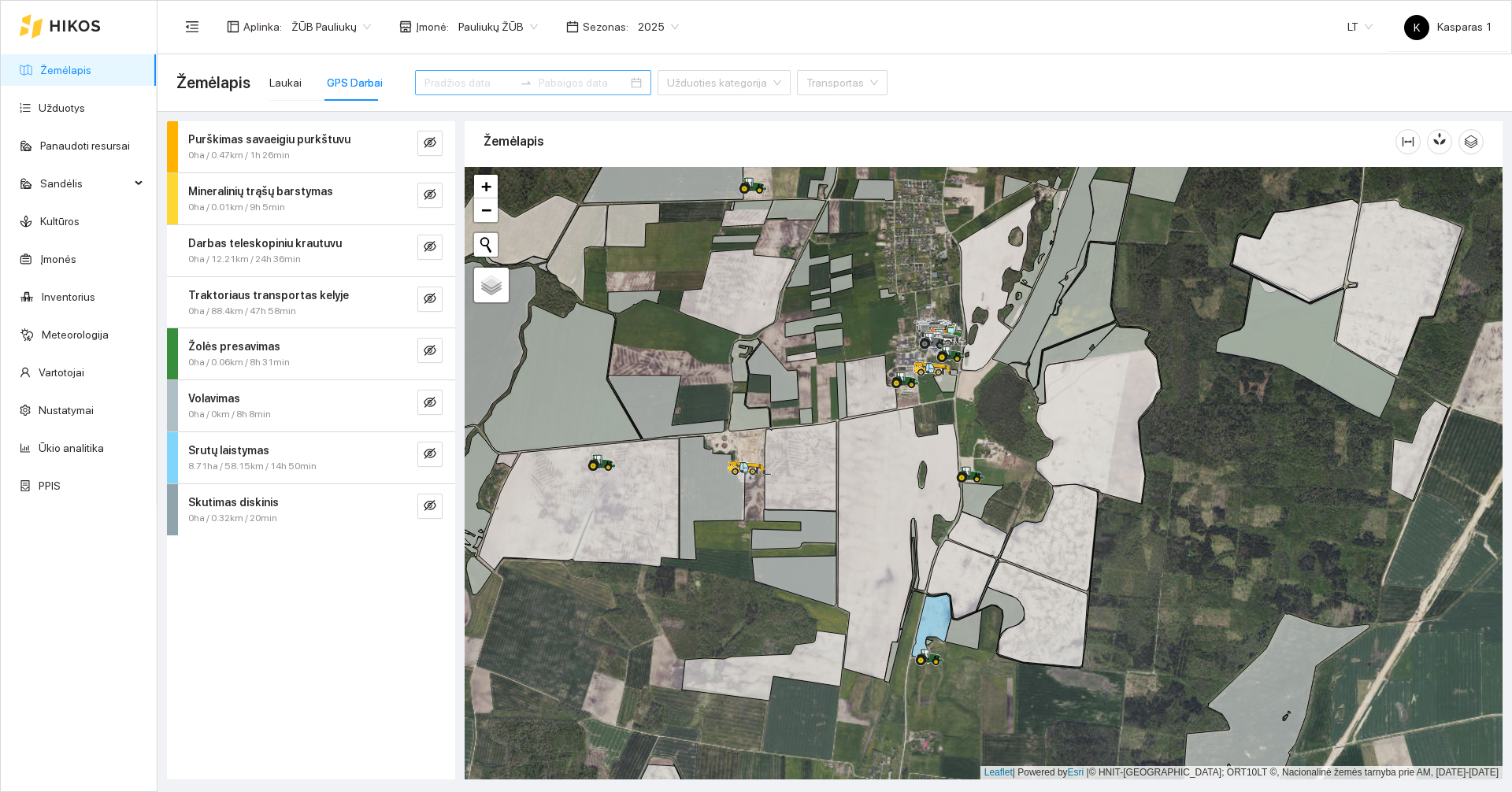
click at [461, 87] on input at bounding box center [469, 82] width 89 height 17
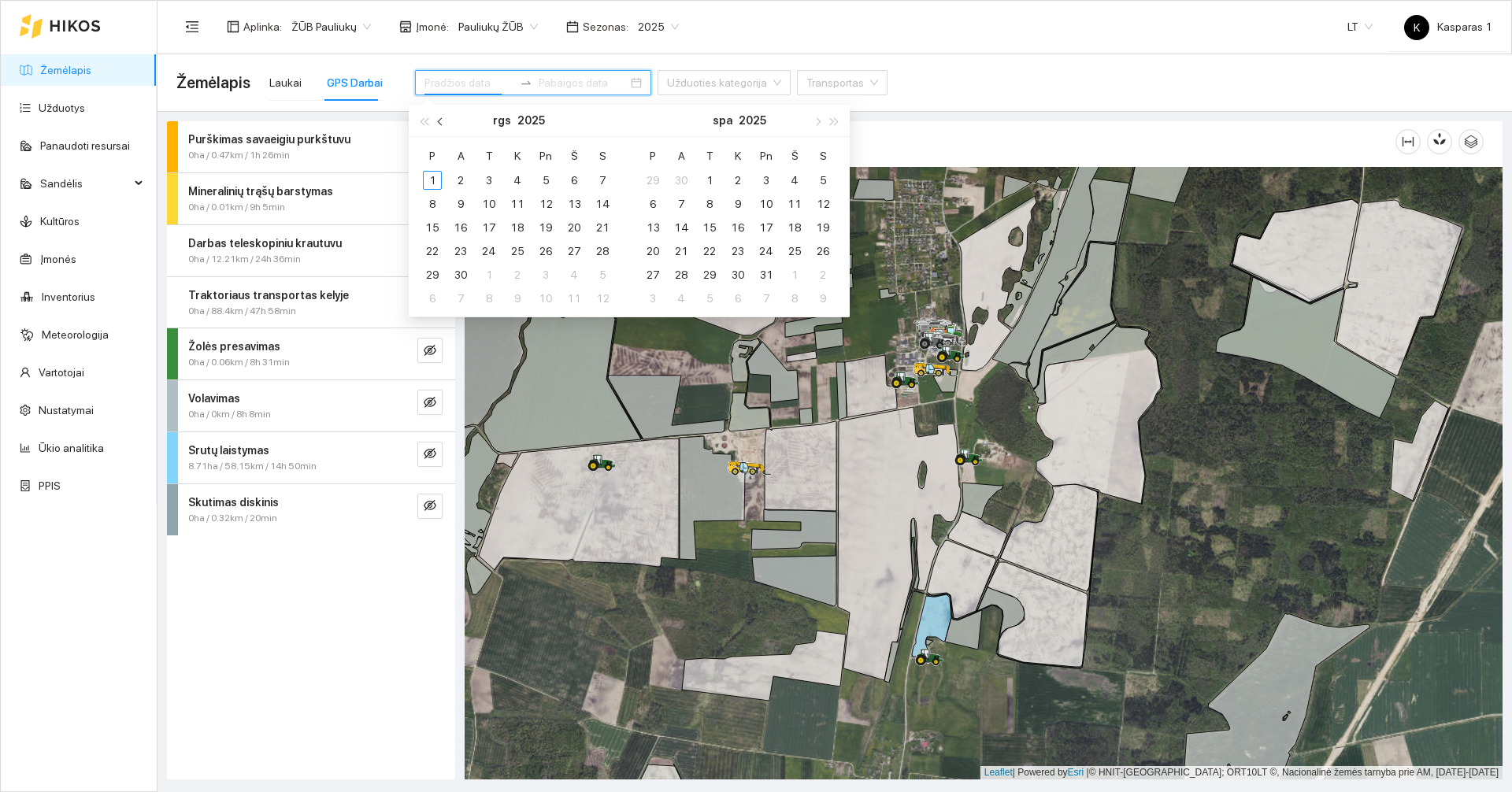
click at [446, 125] on button "button" at bounding box center [441, 120] width 17 height 32
type input "[DATE]"
click at [486, 257] on div "20" at bounding box center [489, 250] width 19 height 19
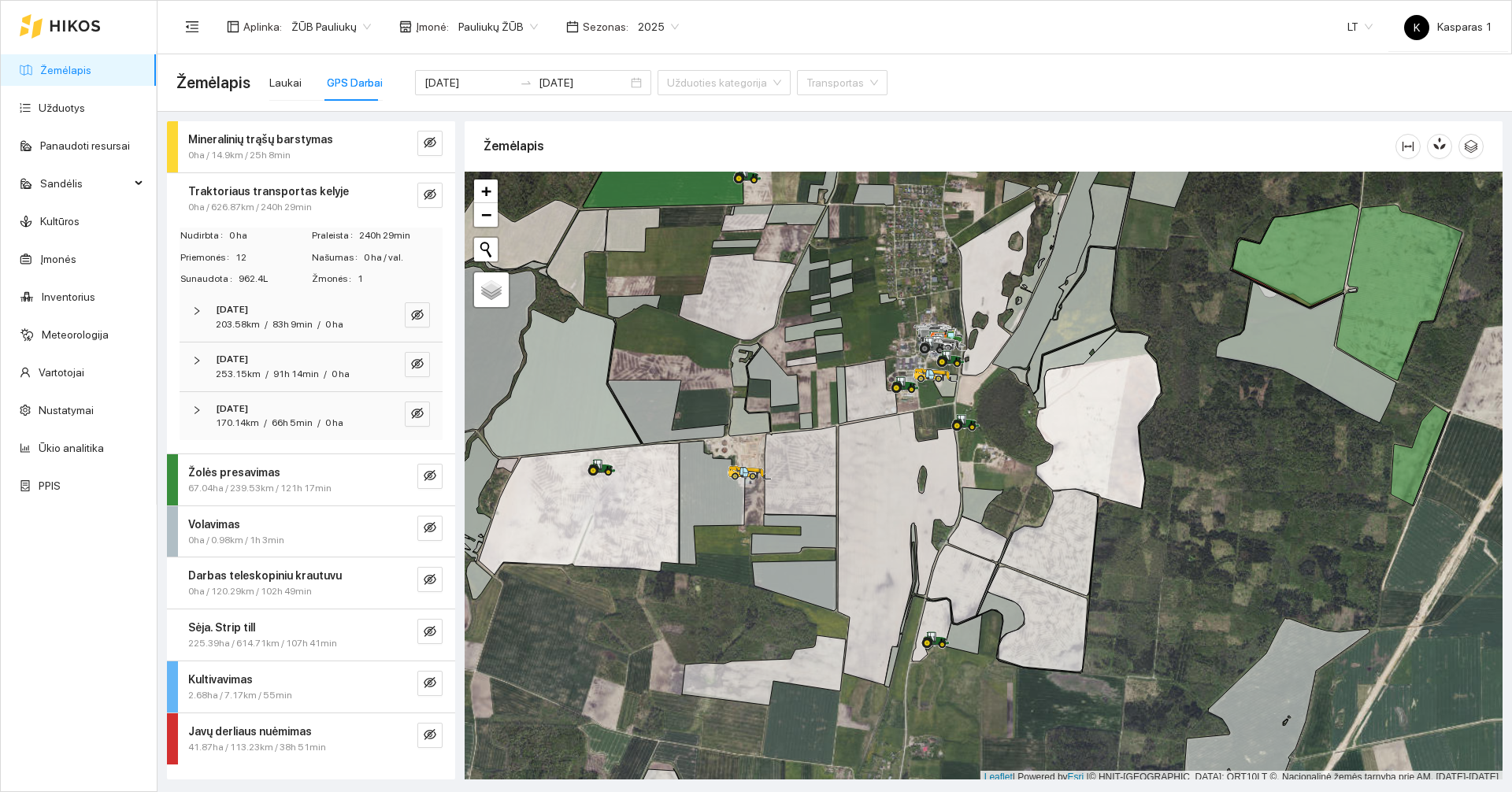
scroll to position [5, 0]
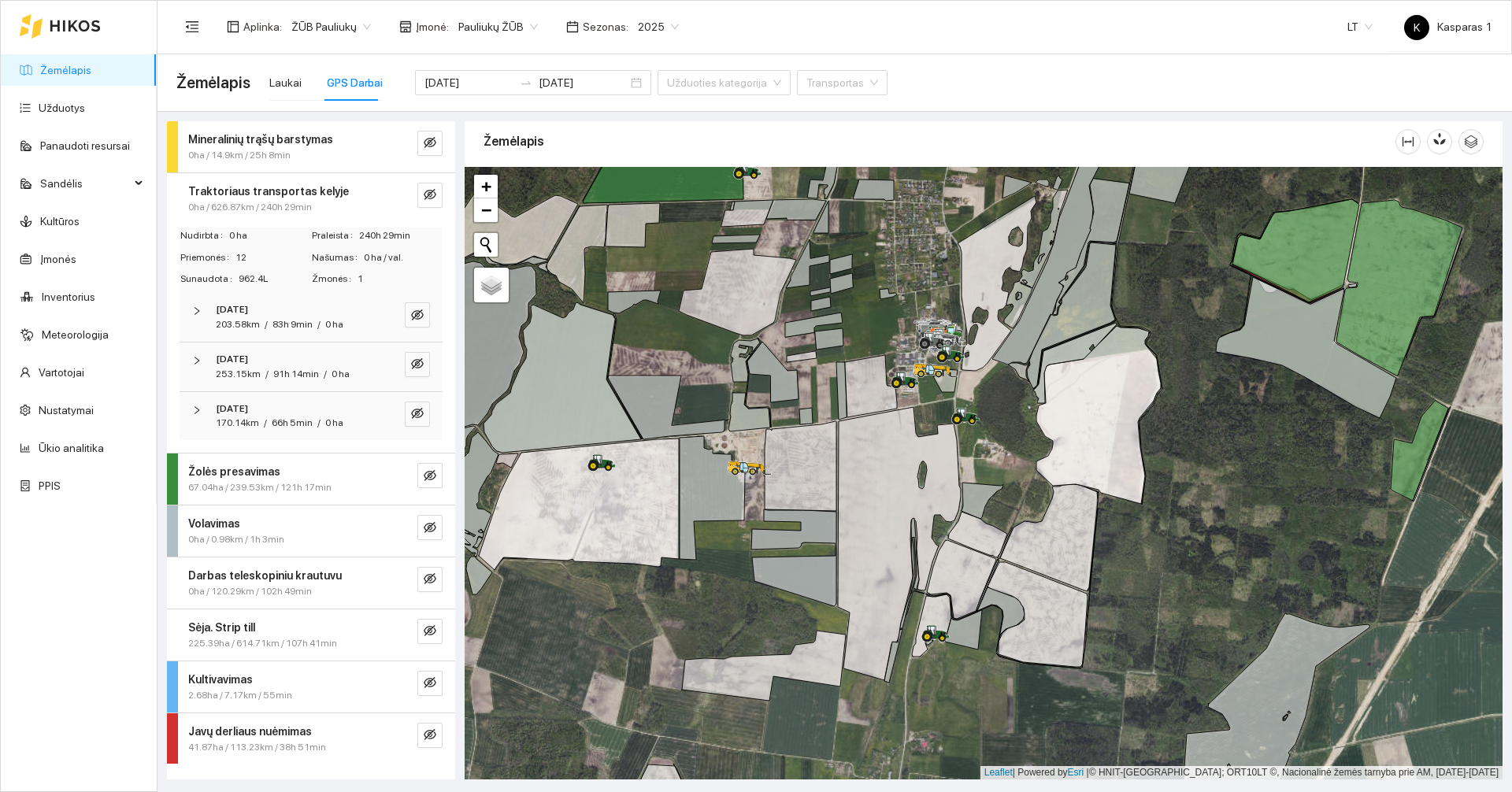
click at [334, 321] on span "0 ha" at bounding box center [334, 325] width 18 height 11
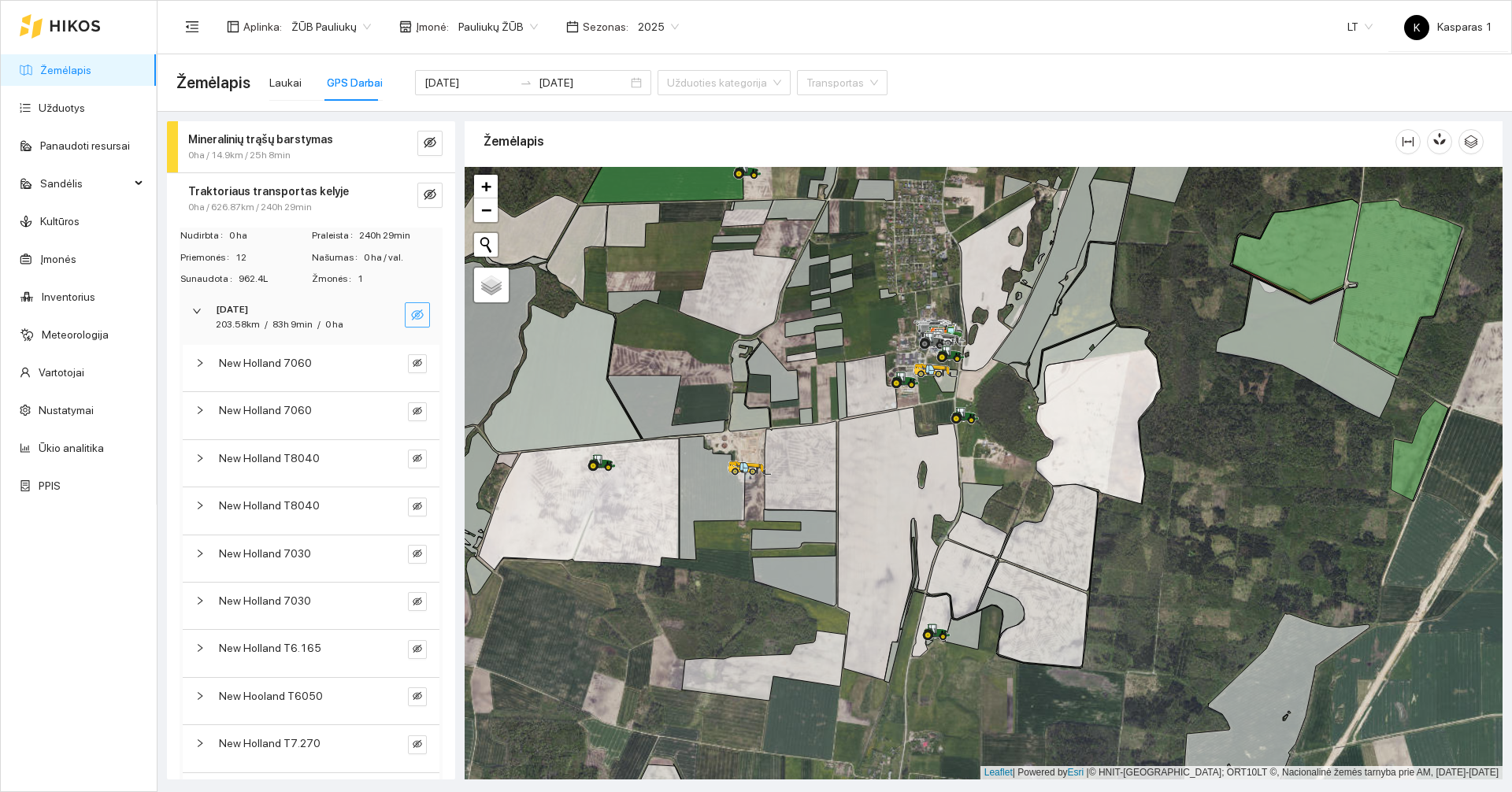
click at [411, 309] on icon "eye-invisible" at bounding box center [417, 315] width 13 height 13
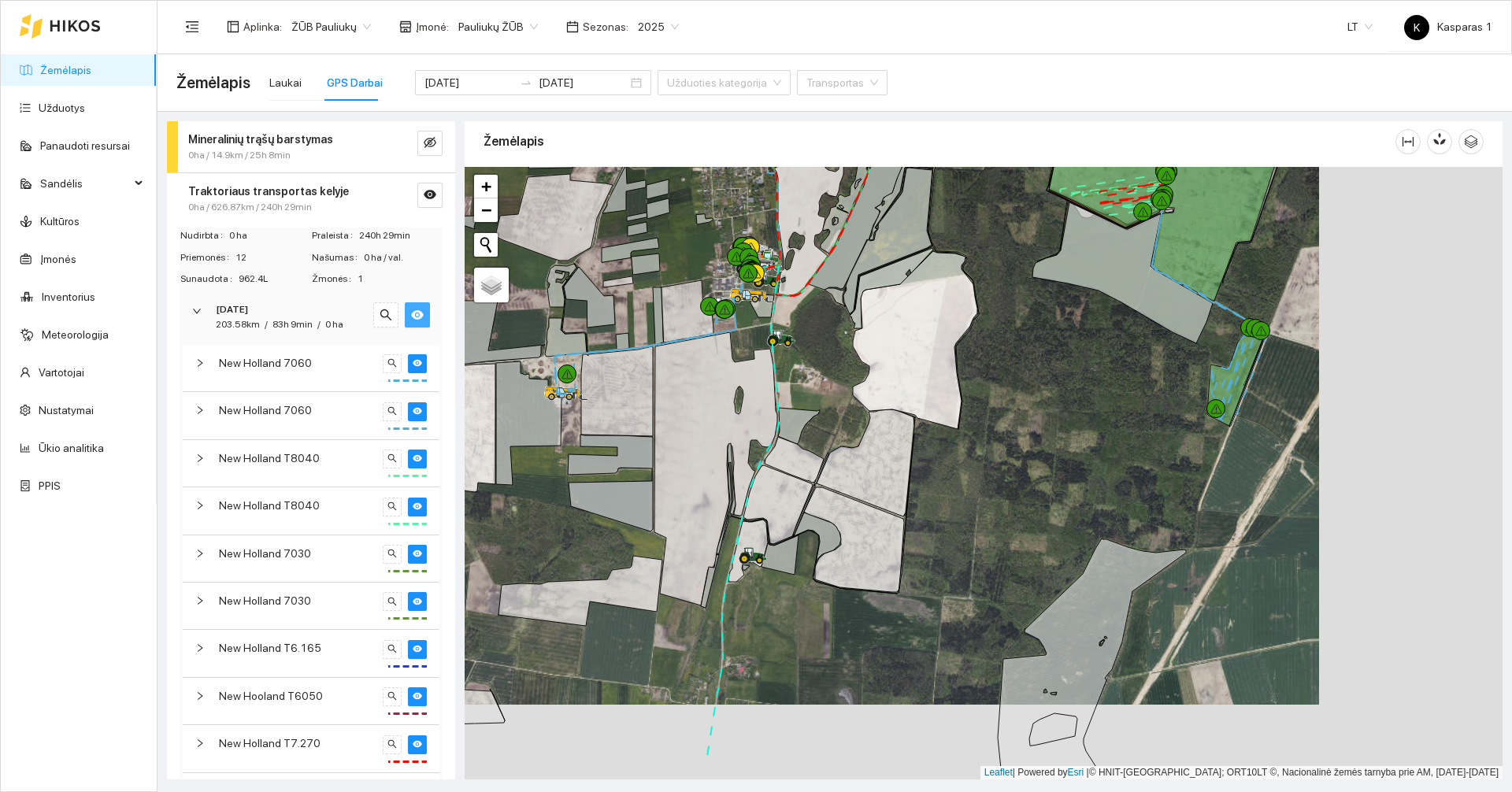
drag, startPoint x: 1005, startPoint y: 446, endPoint x: 822, endPoint y: 372, distance: 197.4
click at [822, 372] on div at bounding box center [983, 473] width 1038 height 612
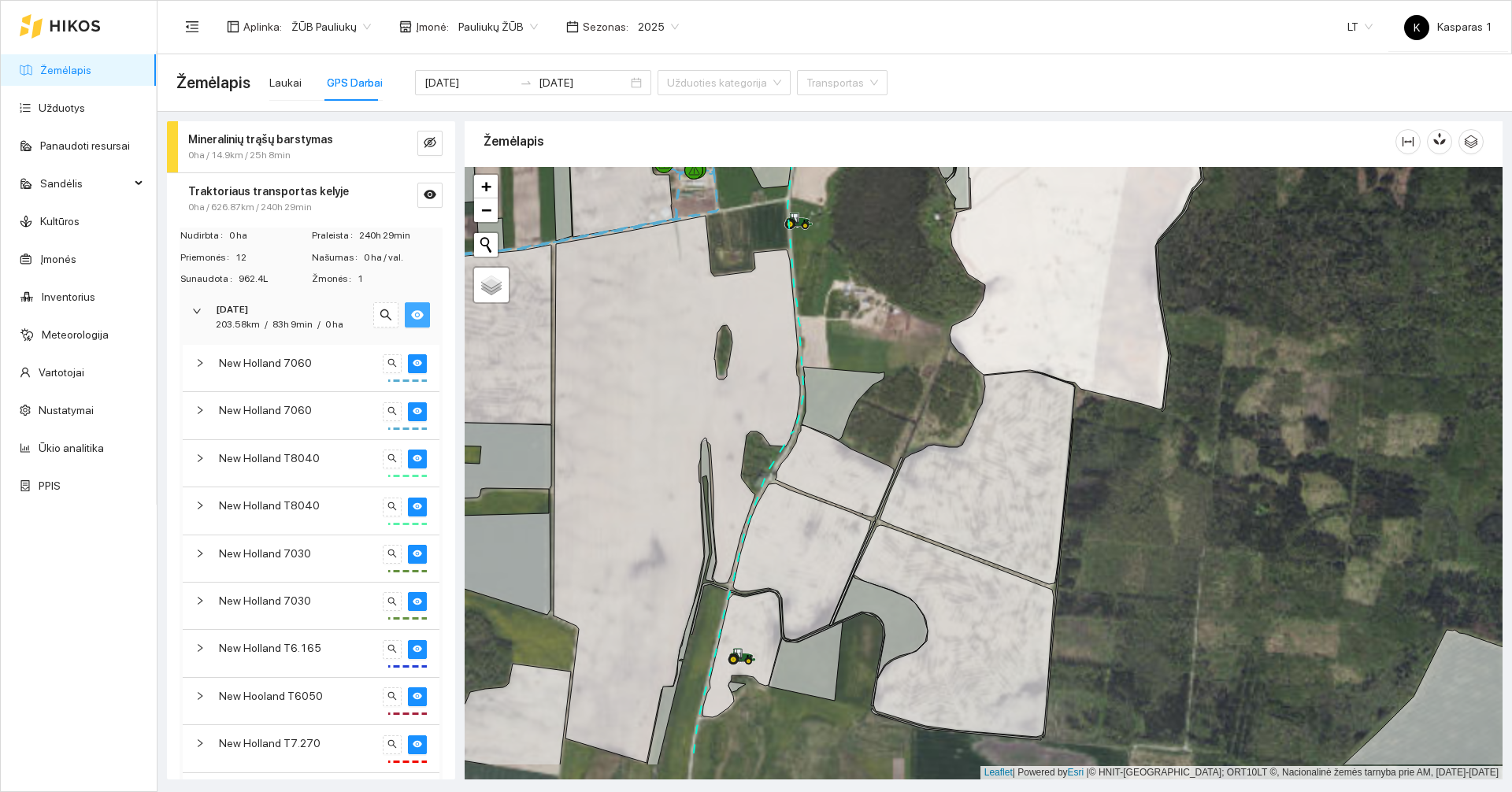
drag, startPoint x: 812, startPoint y: 419, endPoint x: 860, endPoint y: 451, distance: 57.7
click at [860, 451] on div at bounding box center [983, 473] width 1038 height 612
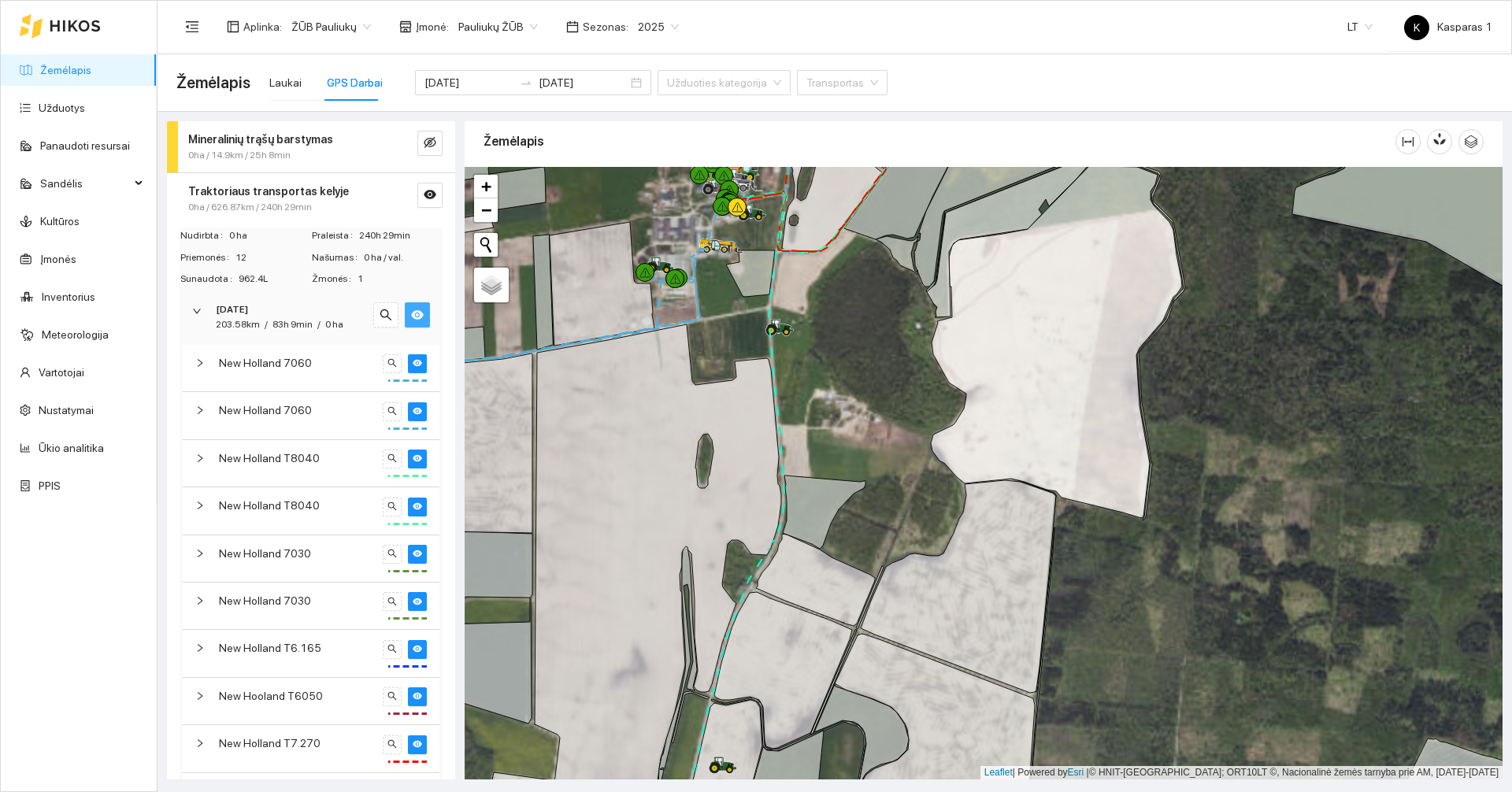
click at [413, 308] on button "button" at bounding box center [417, 314] width 25 height 25
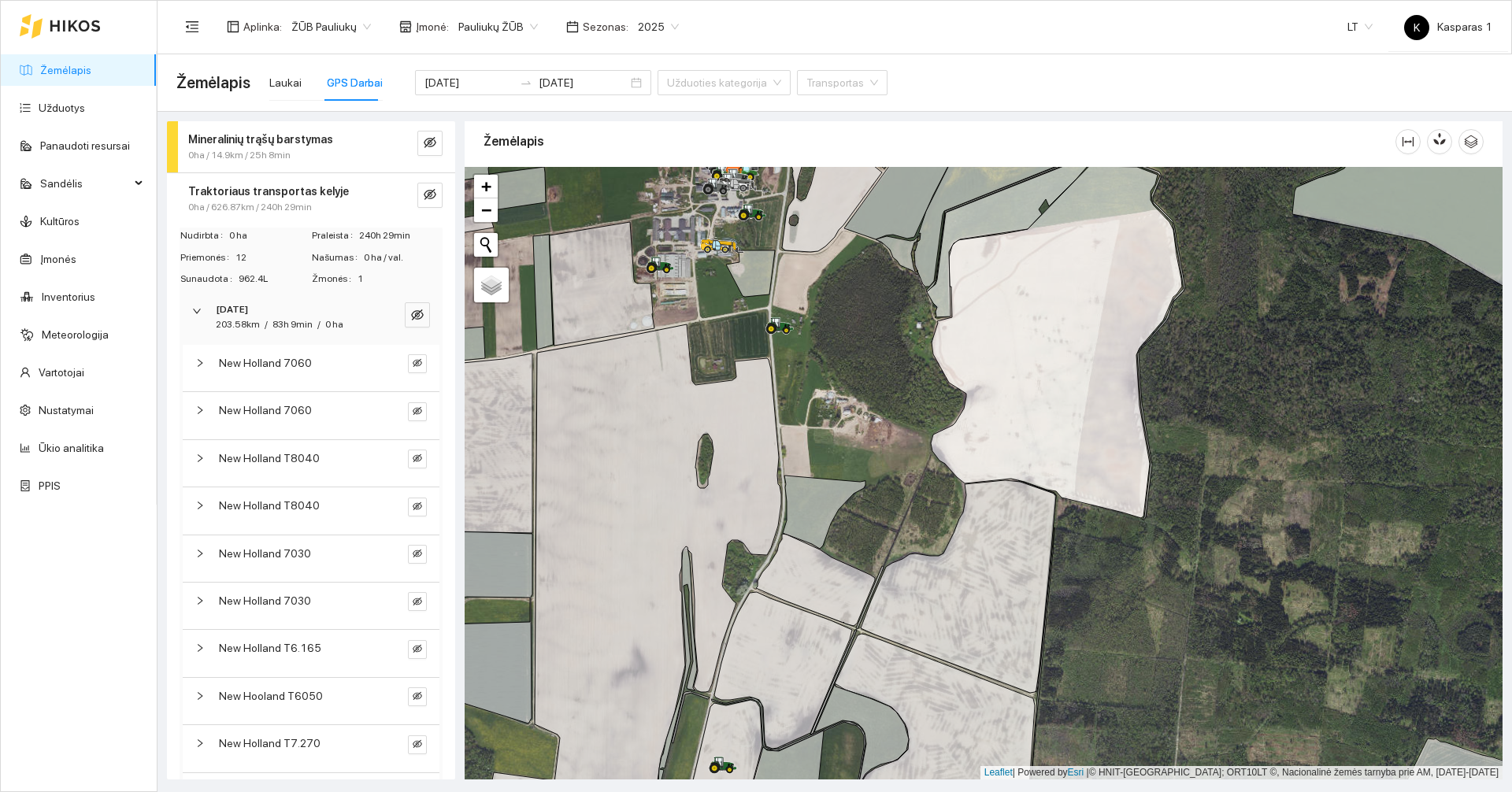
click at [195, 310] on icon "right" at bounding box center [197, 311] width 10 height 10
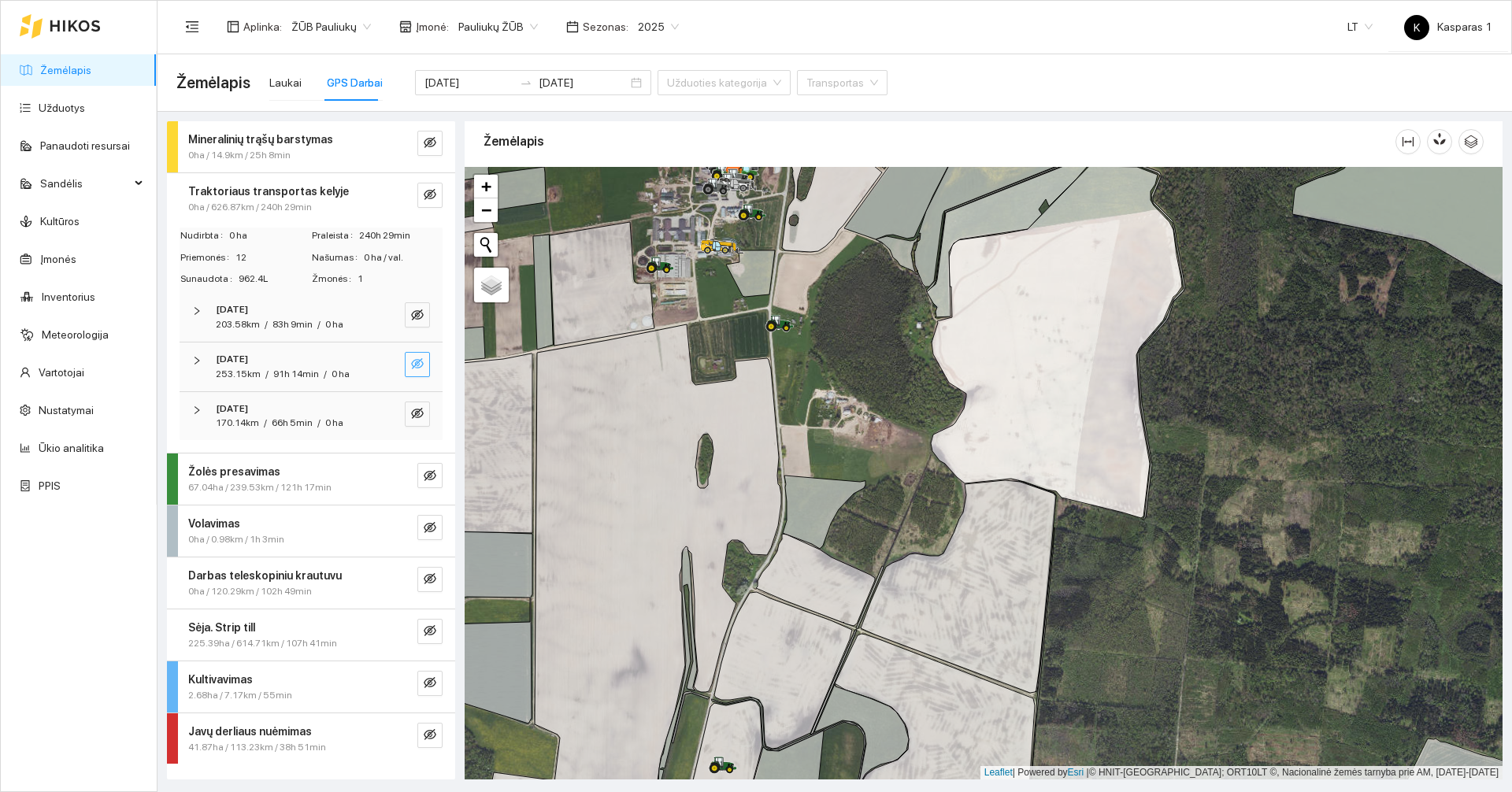
click at [412, 366] on icon "eye-invisible" at bounding box center [417, 364] width 13 height 11
click at [414, 364] on icon "eye" at bounding box center [417, 364] width 13 height 10
click at [421, 418] on icon "eye-invisible" at bounding box center [417, 413] width 13 height 13
click at [412, 413] on icon "eye" at bounding box center [417, 413] width 13 height 10
click at [412, 413] on icon "eye-invisible" at bounding box center [417, 413] width 13 height 11
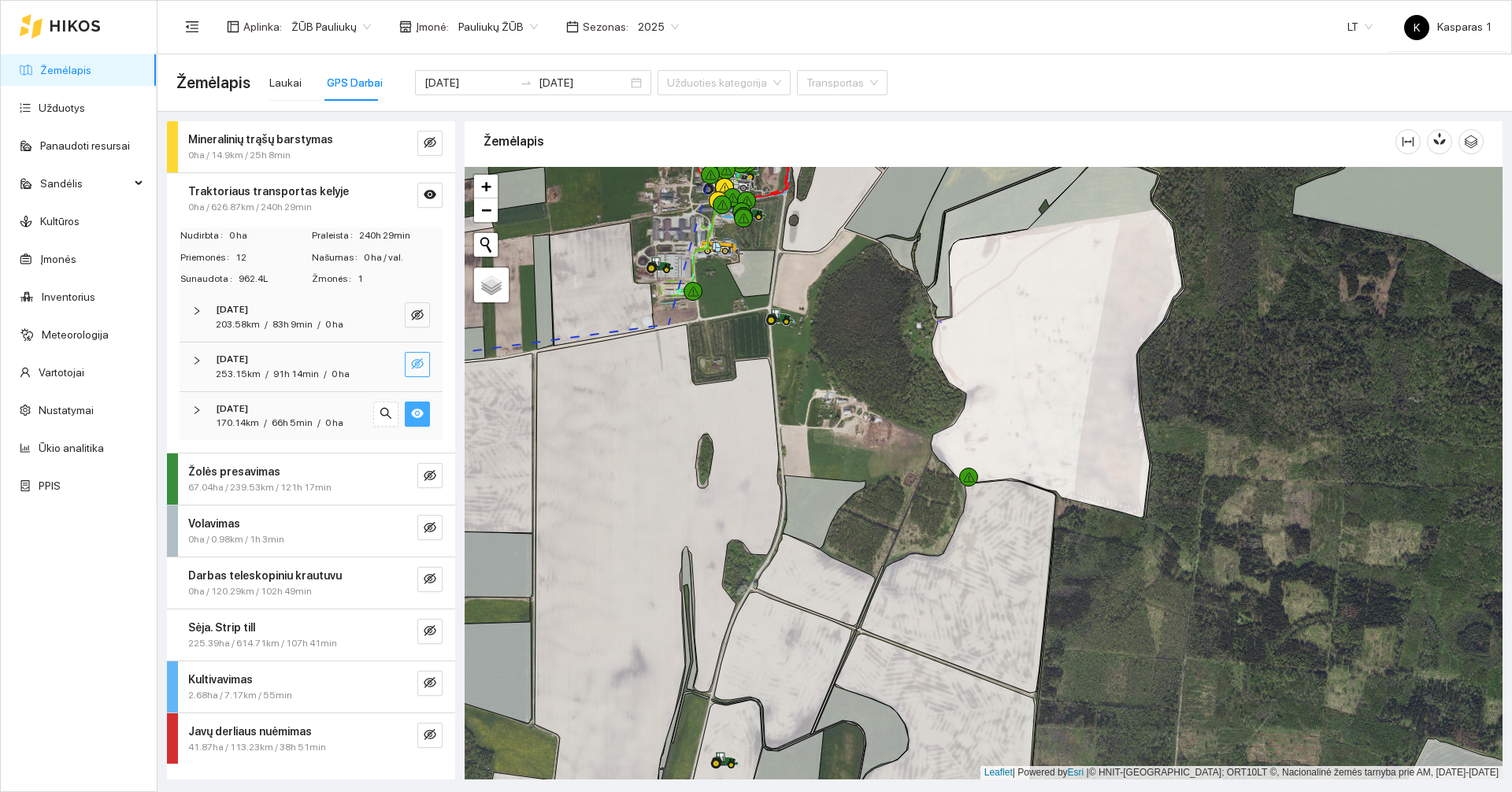
click at [412, 413] on icon "eye" at bounding box center [417, 413] width 13 height 10
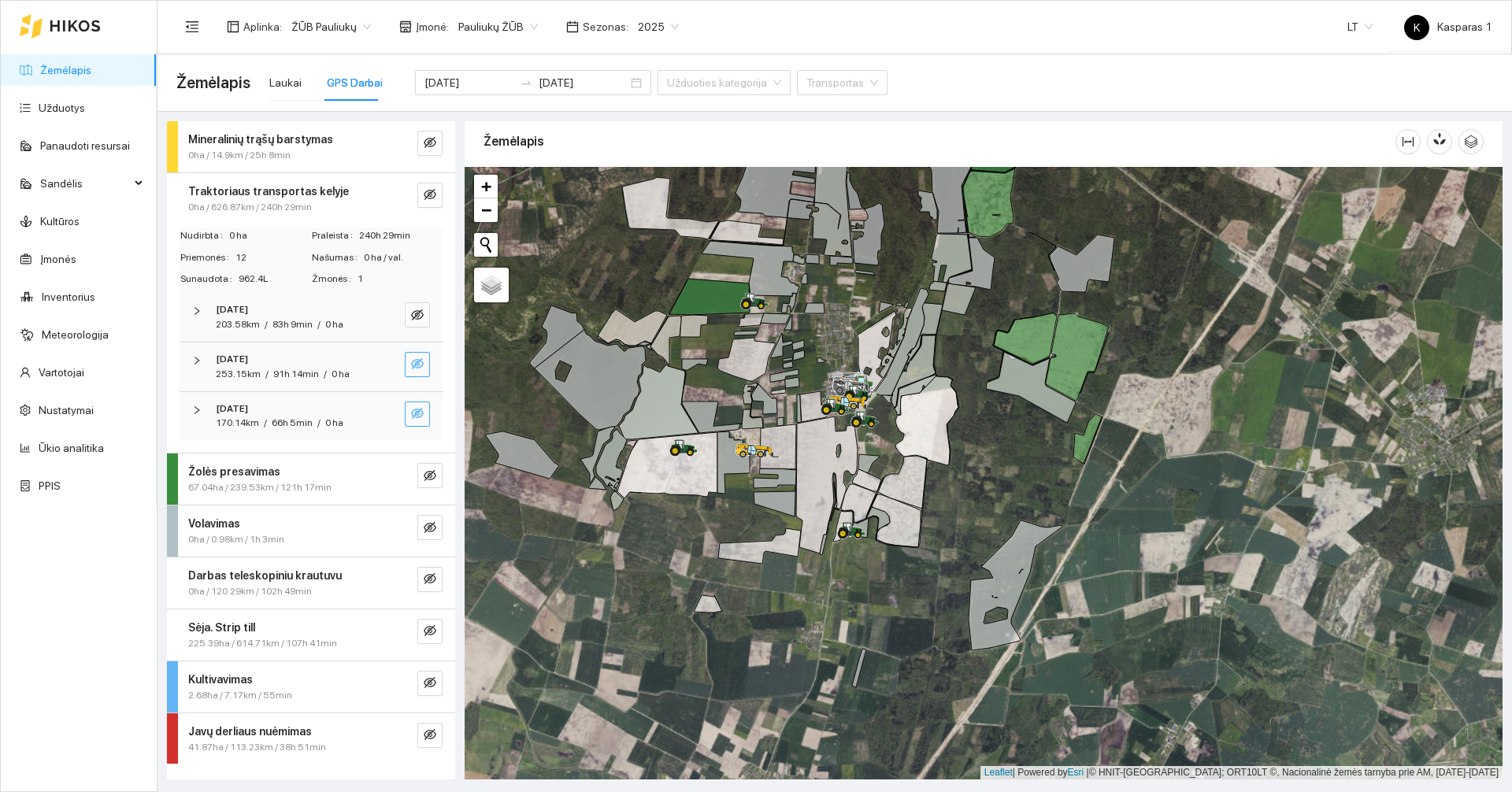
click at [235, 190] on strong "Traktoriaus transportas kelyje" at bounding box center [268, 191] width 160 height 13
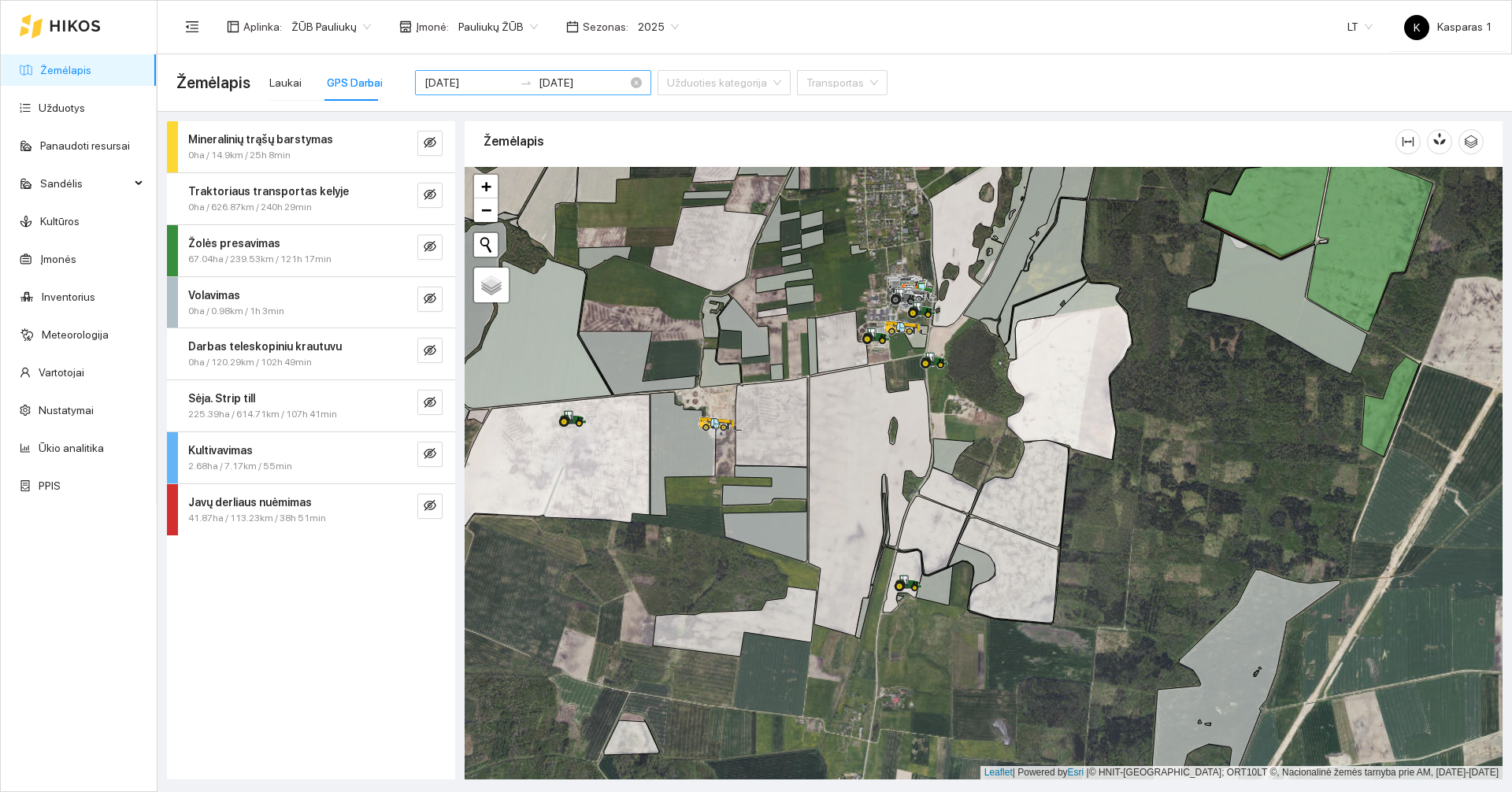
click at [461, 80] on input "[DATE]" at bounding box center [469, 82] width 89 height 17
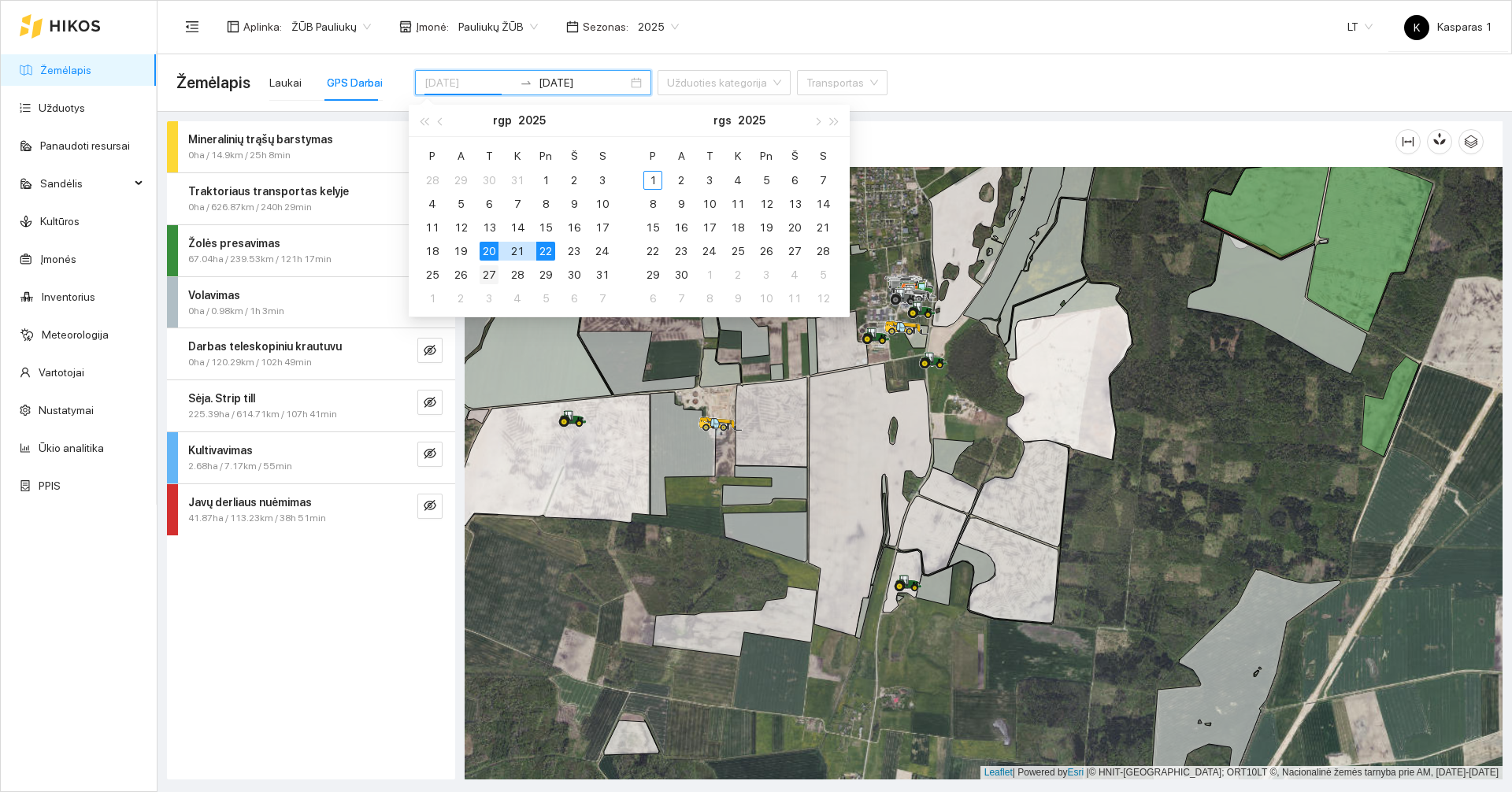
type input "[DATE]"
click at [489, 267] on div "27" at bounding box center [489, 275] width 19 height 19
type input "[DATE]"
click at [550, 279] on div "29" at bounding box center [545, 275] width 19 height 19
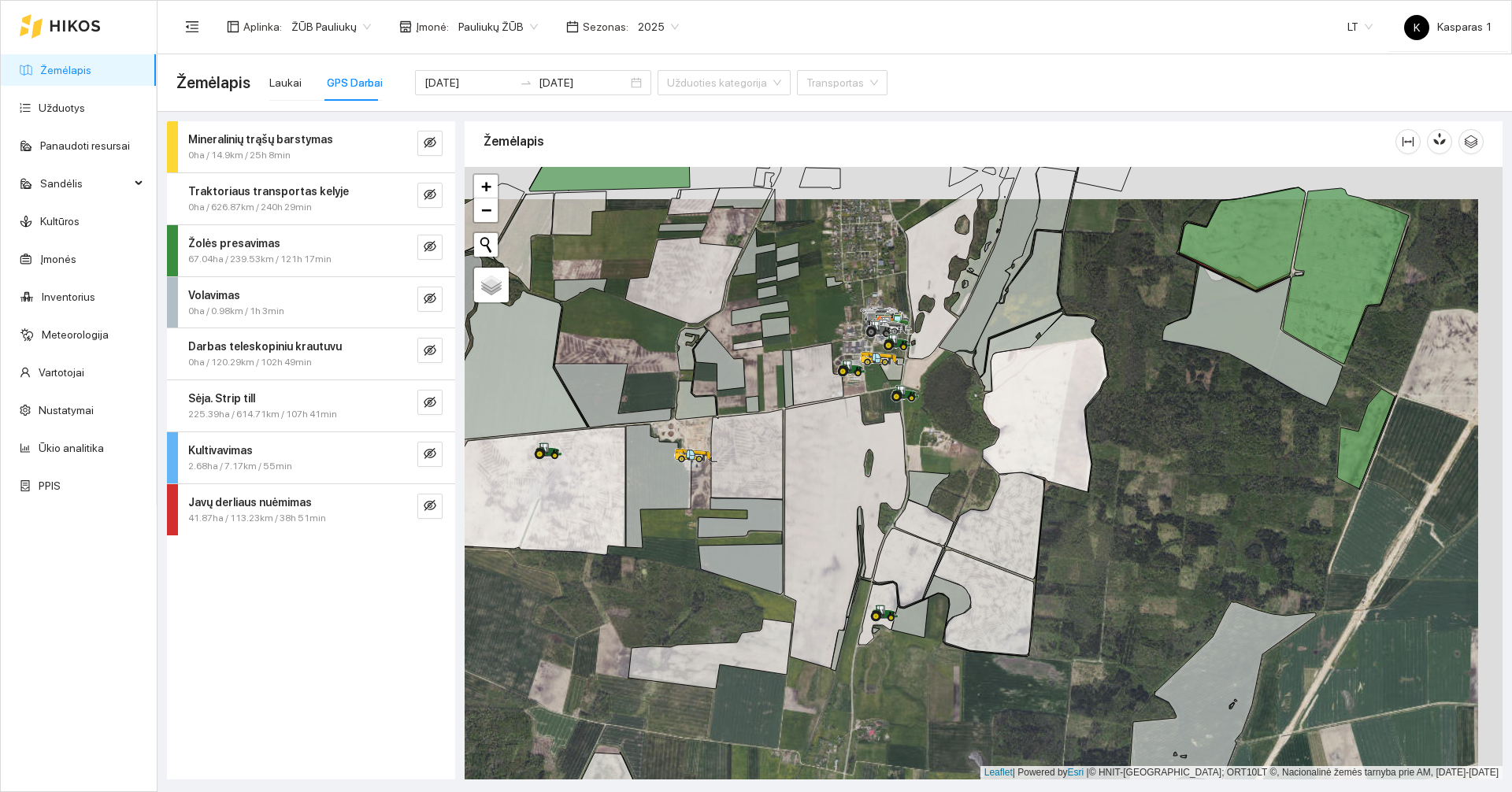
drag, startPoint x: 1130, startPoint y: 510, endPoint x: 1105, endPoint y: 534, distance: 34.7
click at [1105, 534] on div at bounding box center [983, 473] width 1038 height 612
click at [1103, 536] on div at bounding box center [983, 473] width 1038 height 612
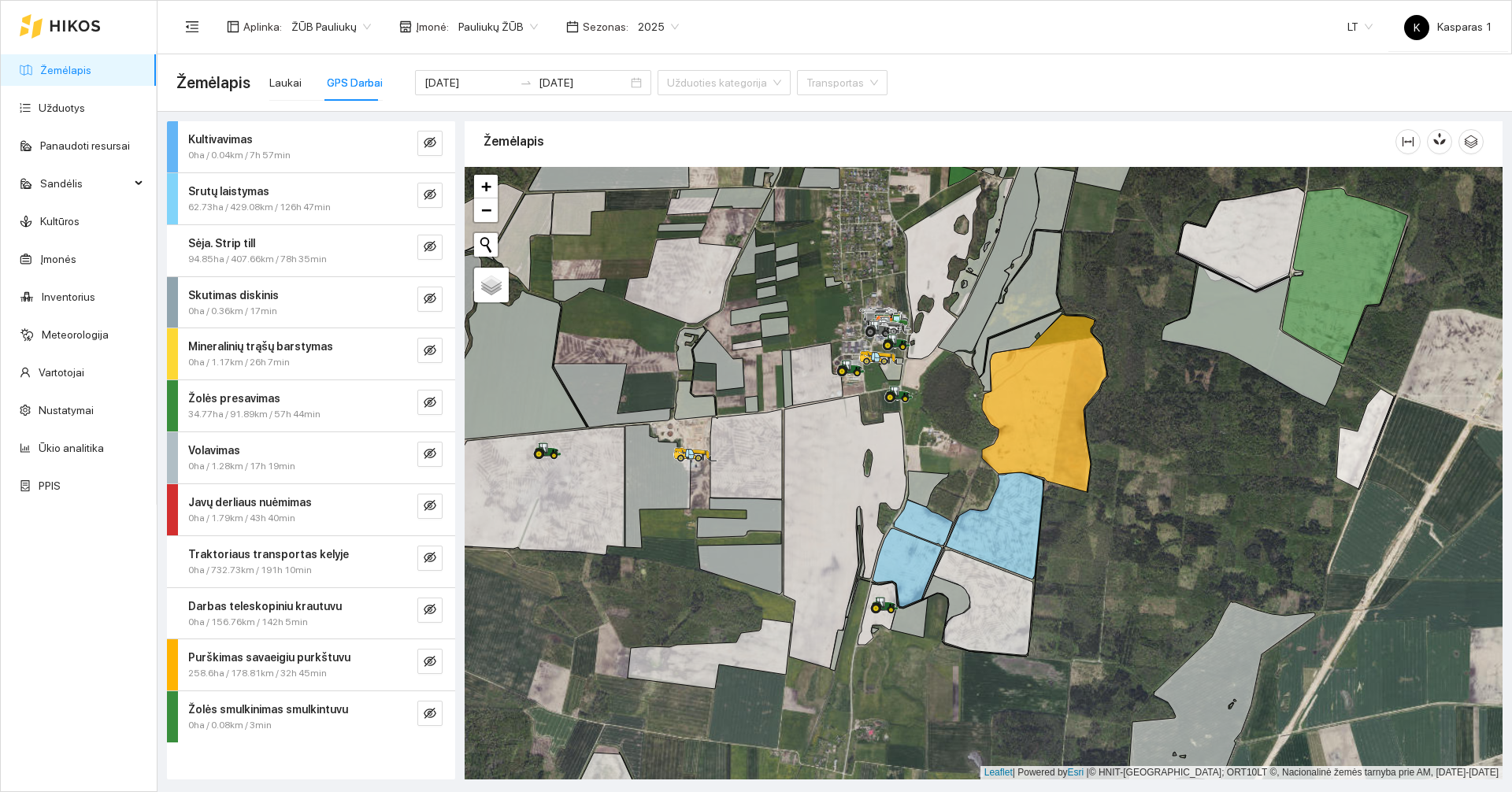
click at [362, 202] on div "62.73ha / 429.08km / 126h 47min" at bounding box center [284, 207] width 193 height 15
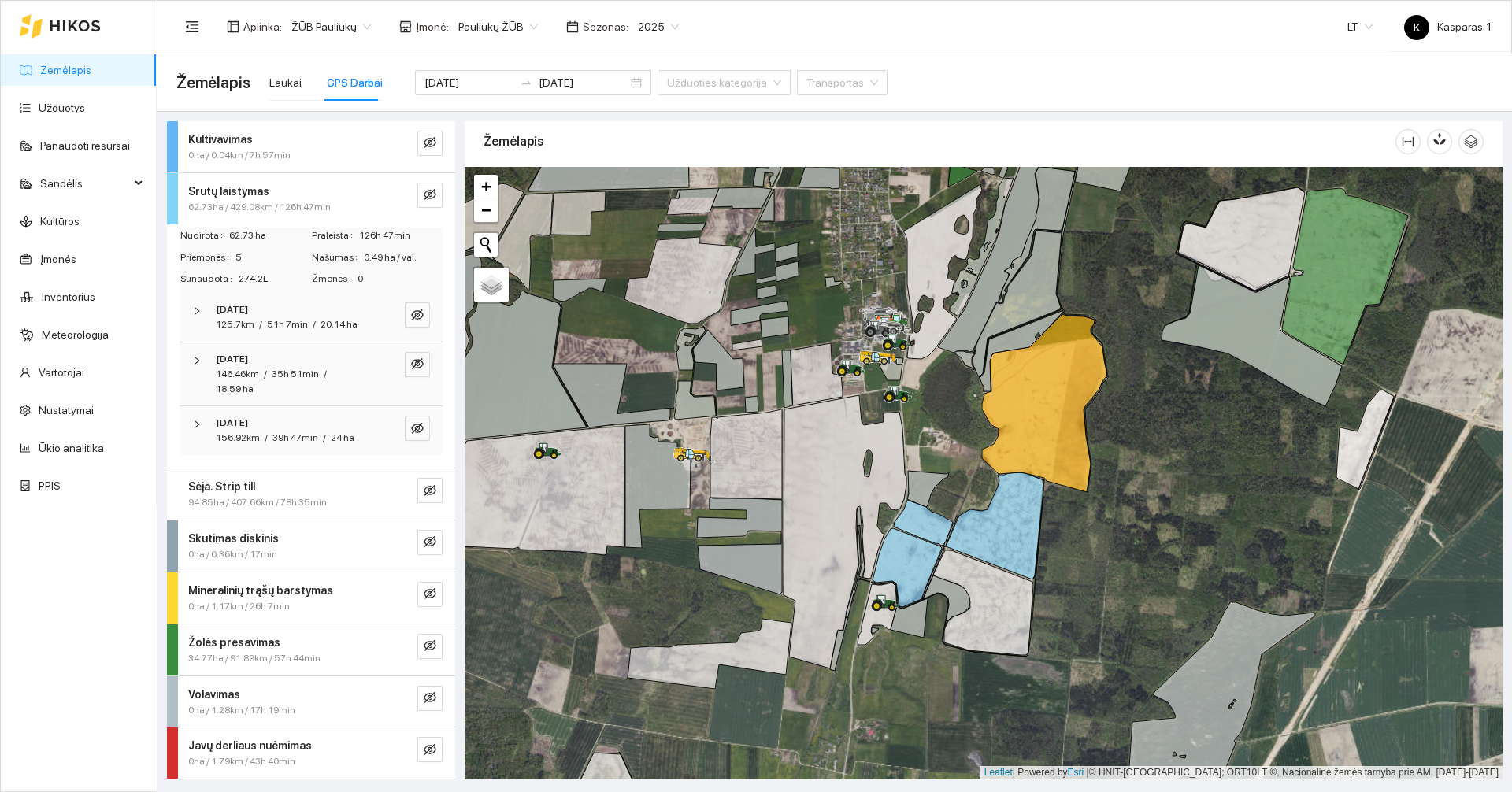
click at [283, 330] on span "51h 7min" at bounding box center [287, 325] width 41 height 11
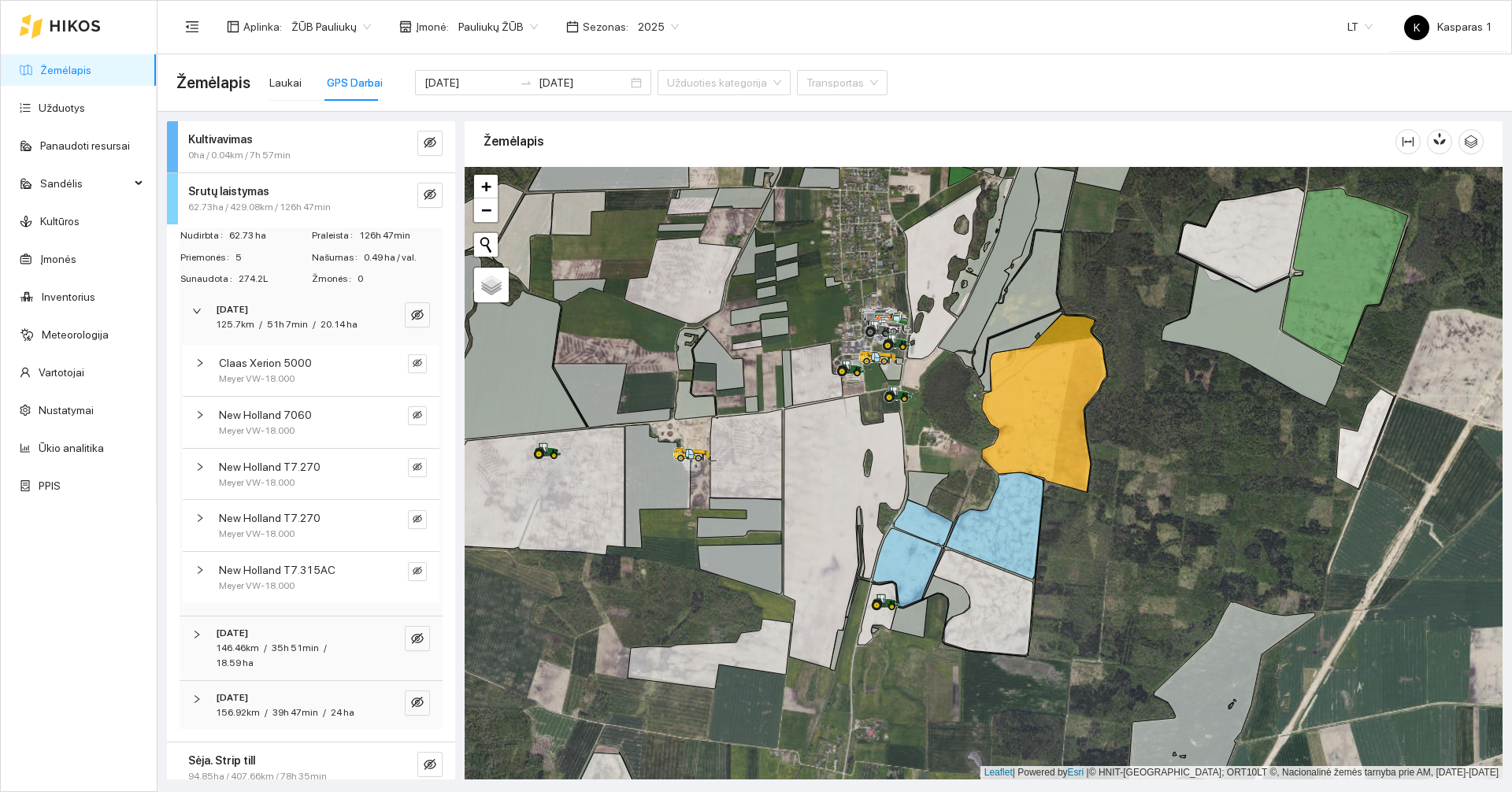
click at [285, 328] on span "51h 7min" at bounding box center [287, 325] width 41 height 11
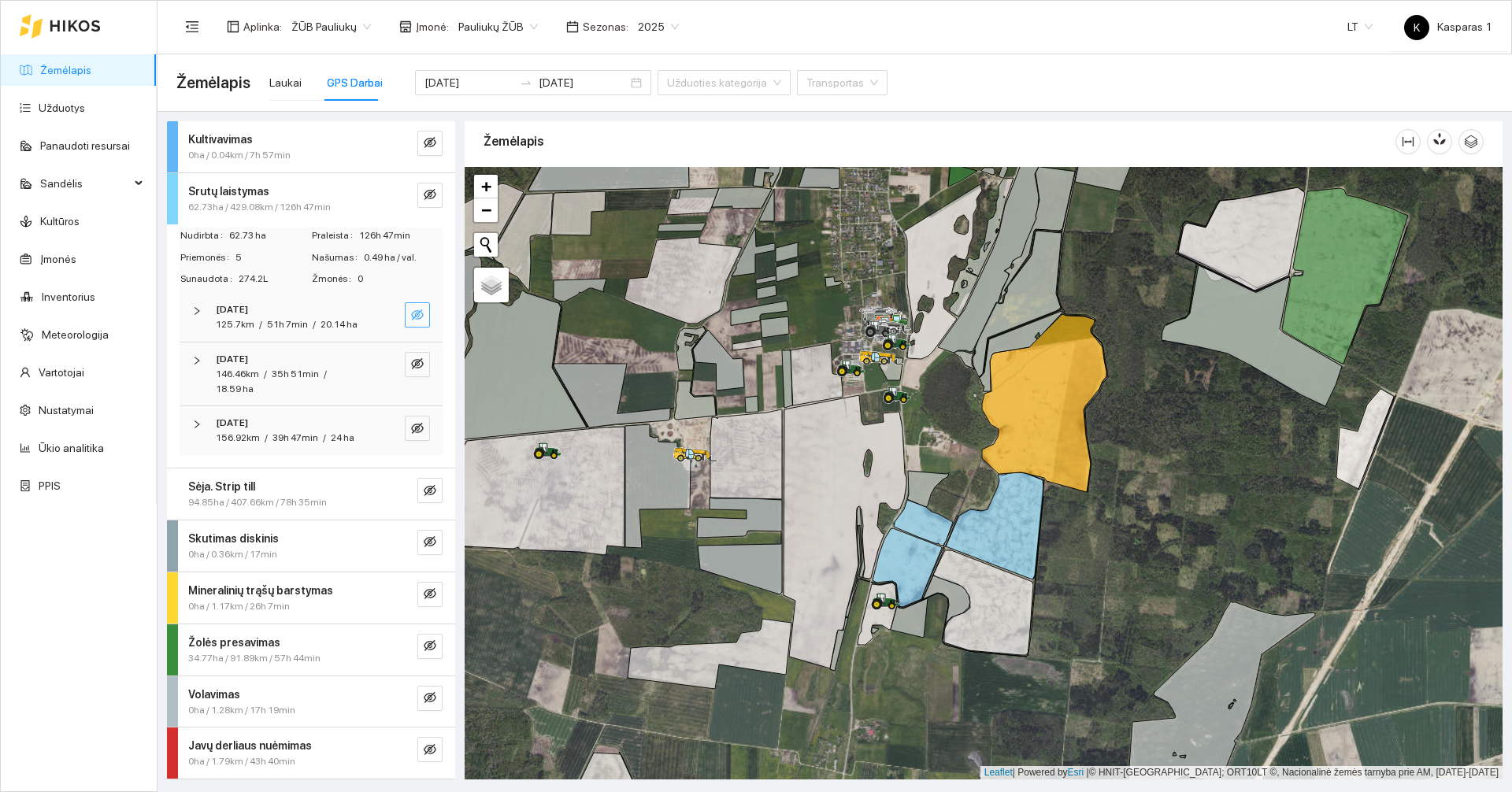
click at [411, 313] on icon "eye-invisible" at bounding box center [417, 315] width 13 height 11
click at [411, 313] on icon "eye" at bounding box center [417, 315] width 13 height 10
click at [206, 369] on div at bounding box center [201, 360] width 19 height 17
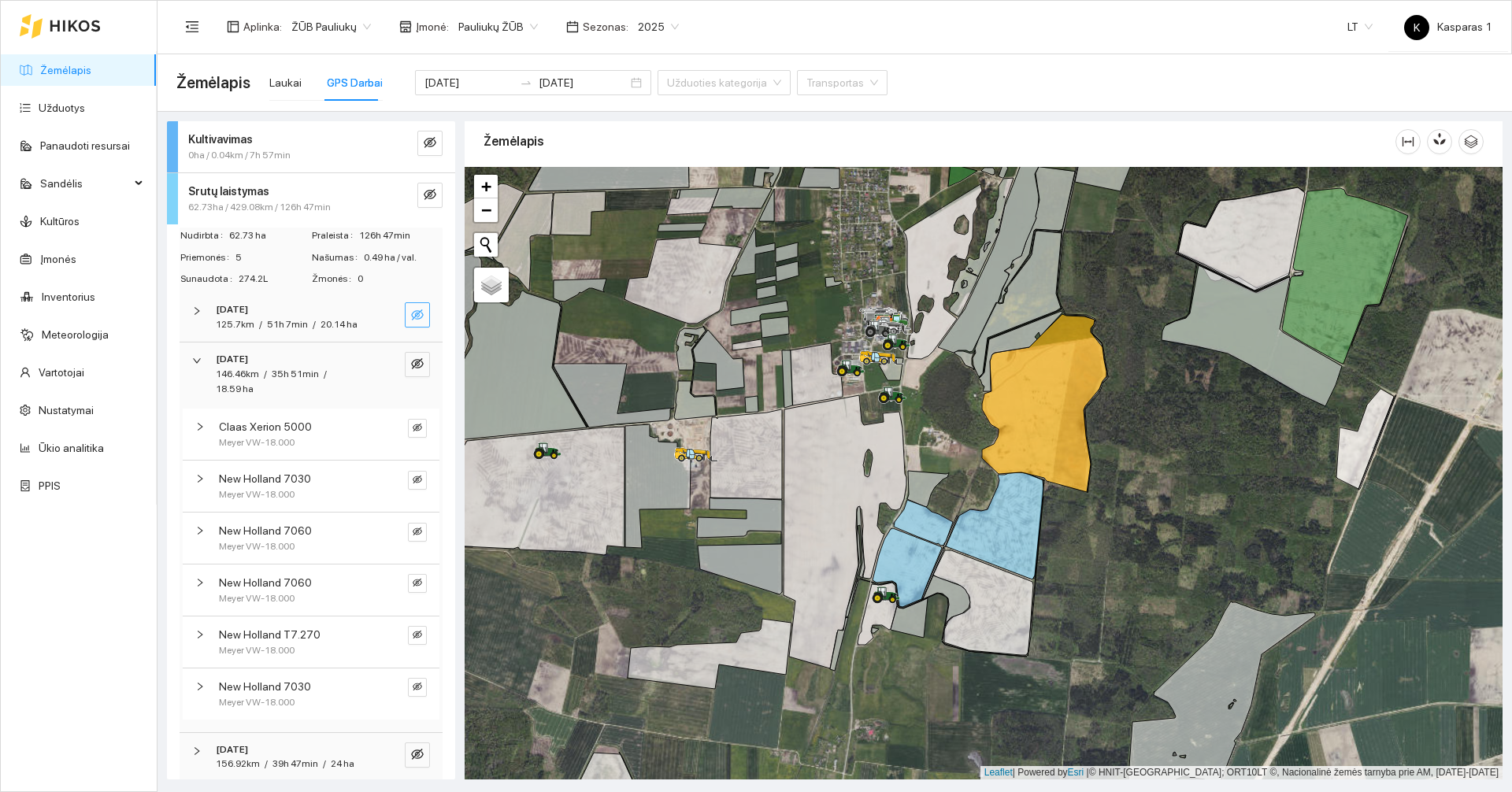
click at [246, 364] on strong "[DATE]" at bounding box center [232, 359] width 32 height 11
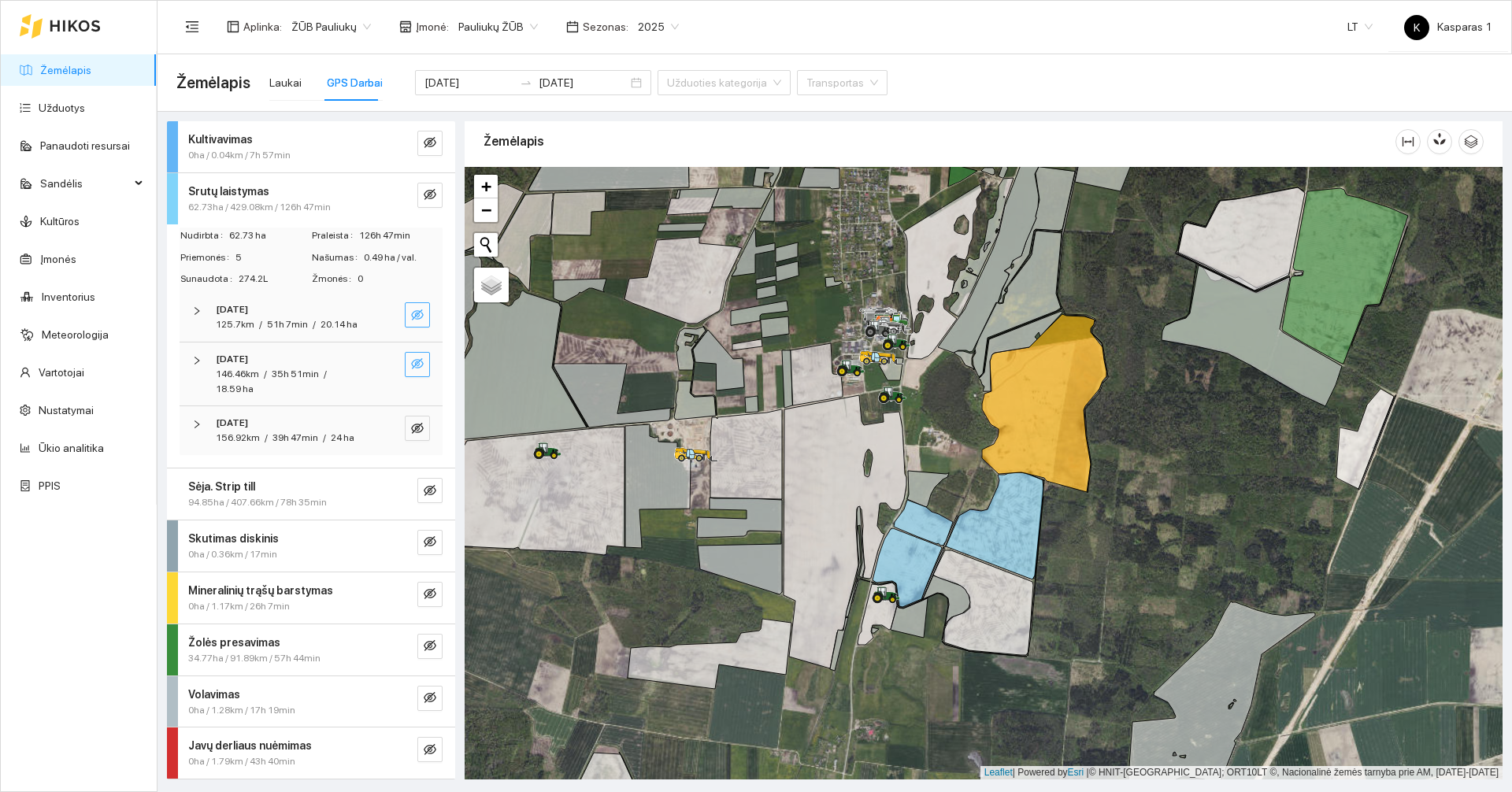
click at [416, 377] on button "button" at bounding box center [417, 364] width 25 height 25
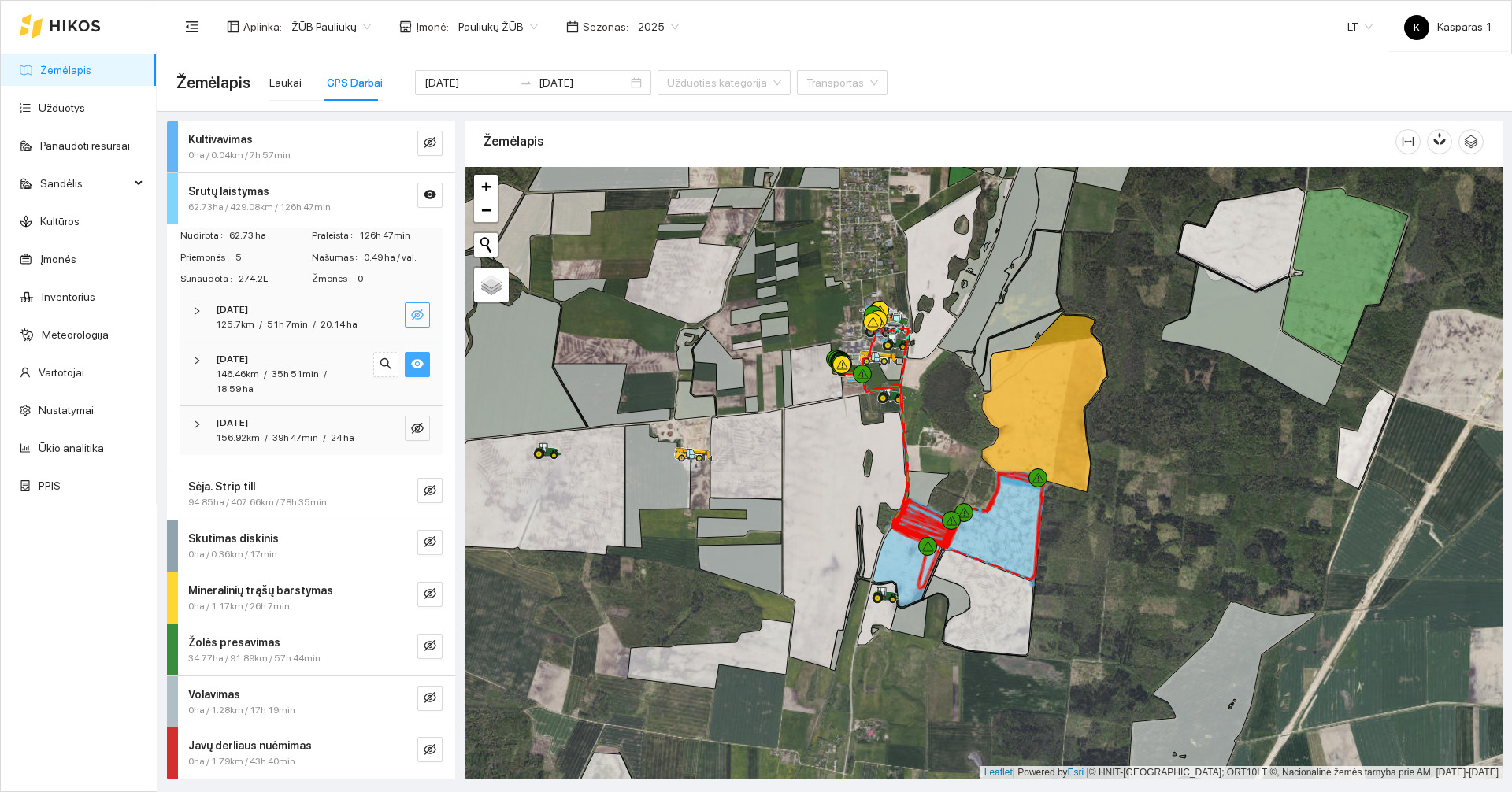
click at [411, 369] on icon "eye" at bounding box center [417, 364] width 13 height 10
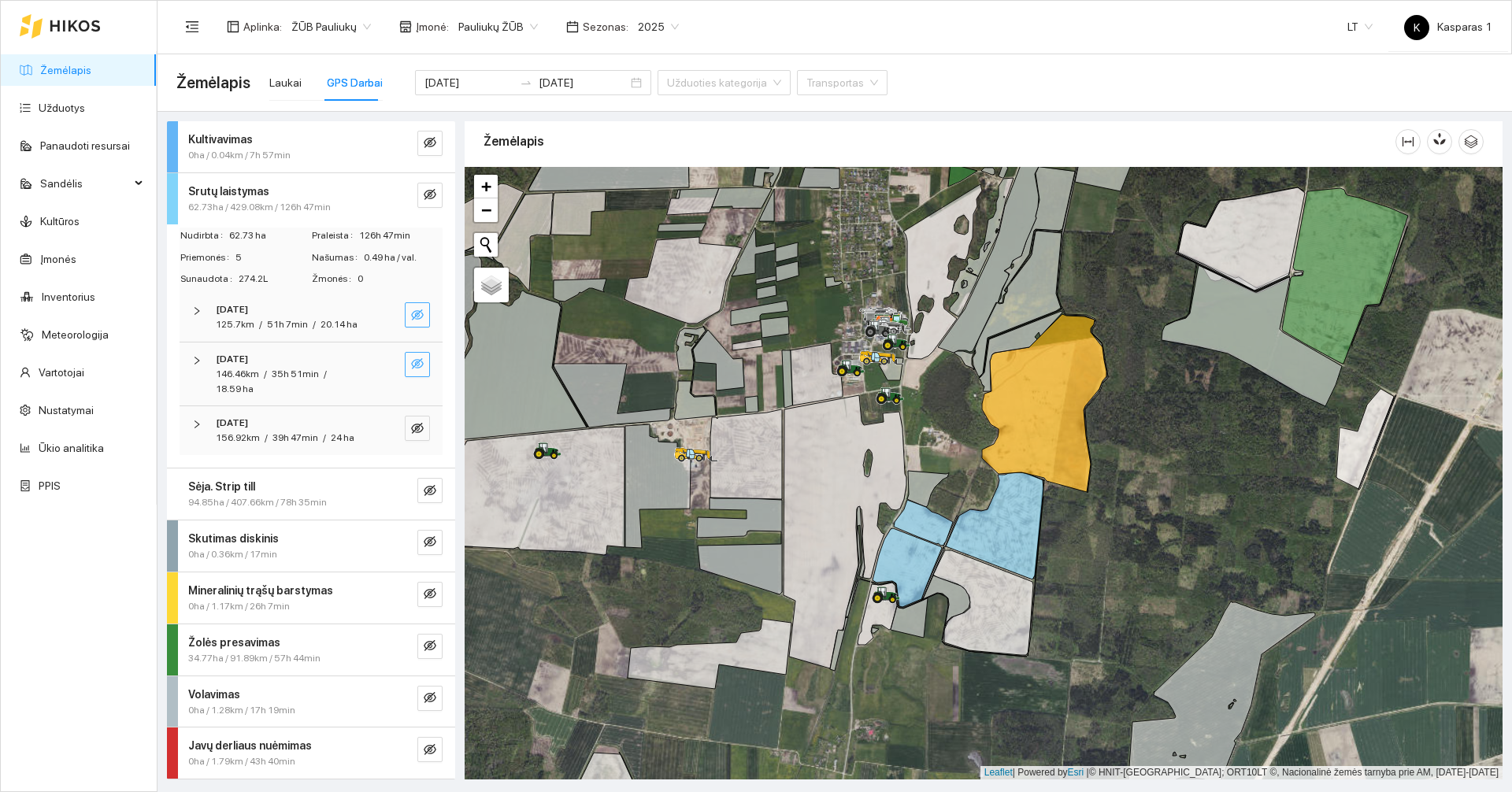
click at [297, 367] on div "[DATE]" at bounding box center [289, 359] width 147 height 15
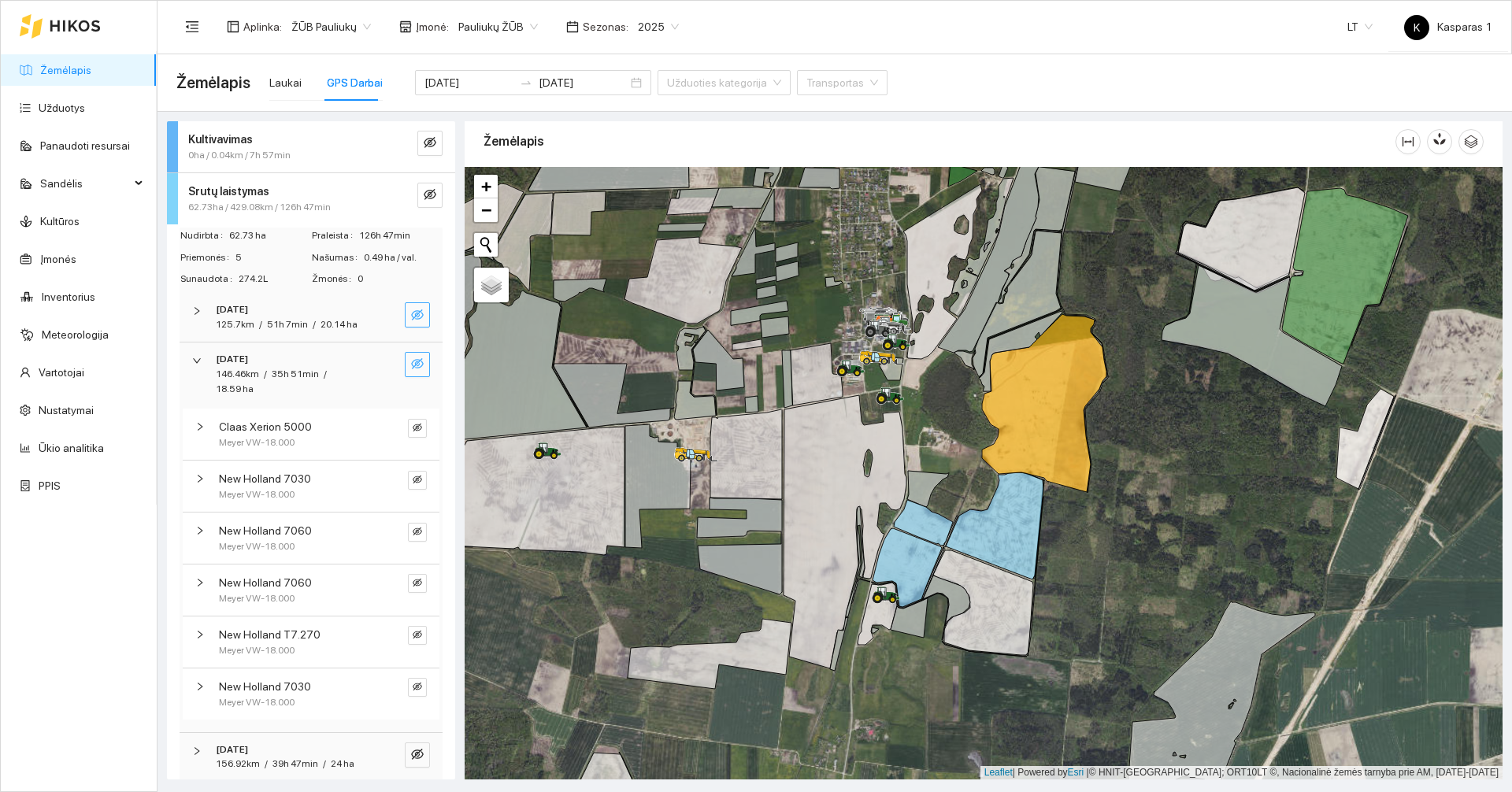
click at [297, 367] on div "[DATE]" at bounding box center [289, 359] width 147 height 15
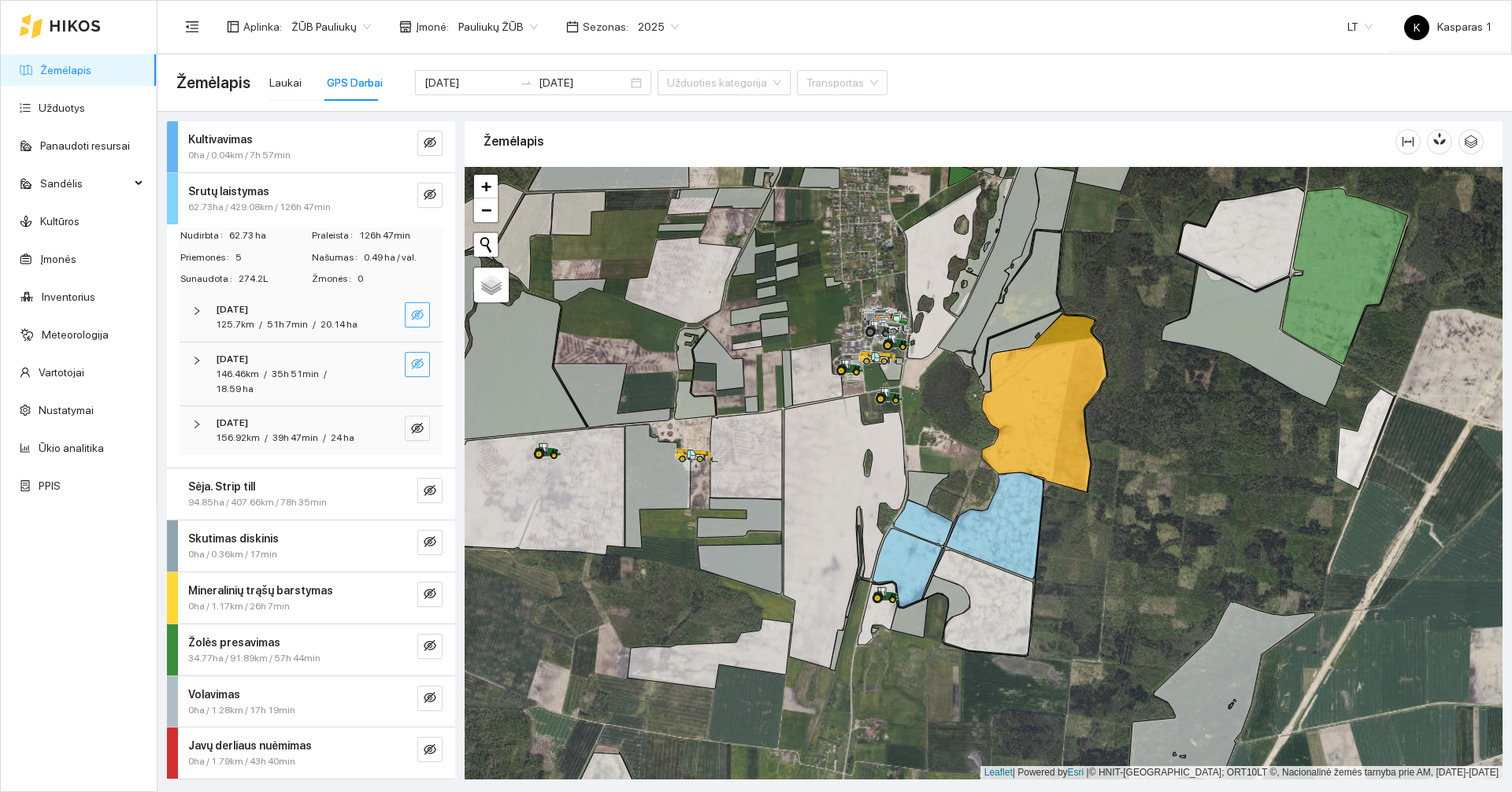
click at [411, 370] on icon "eye-invisible" at bounding box center [417, 364] width 13 height 13
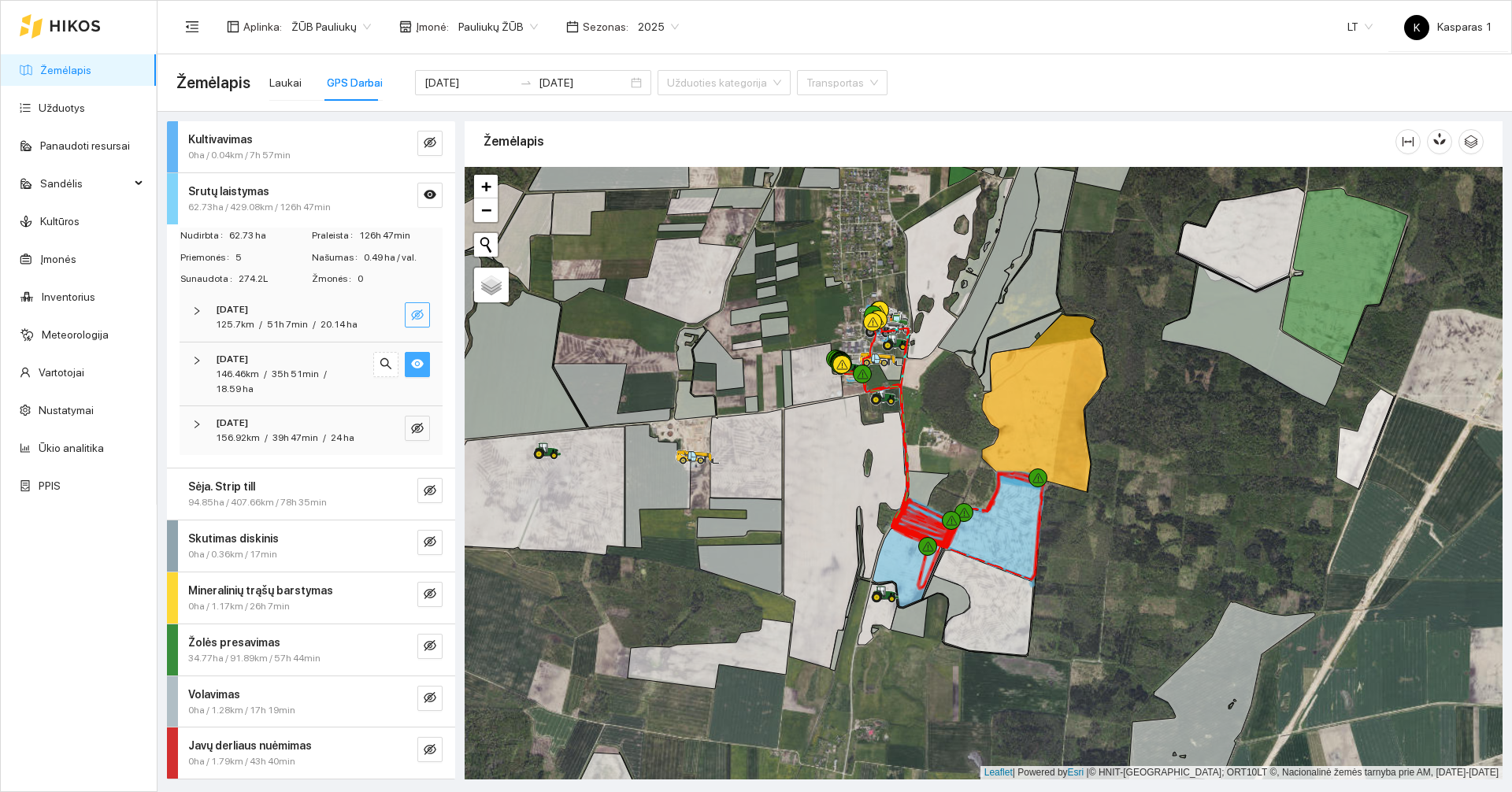
click at [411, 369] on icon "eye" at bounding box center [417, 364] width 13 height 10
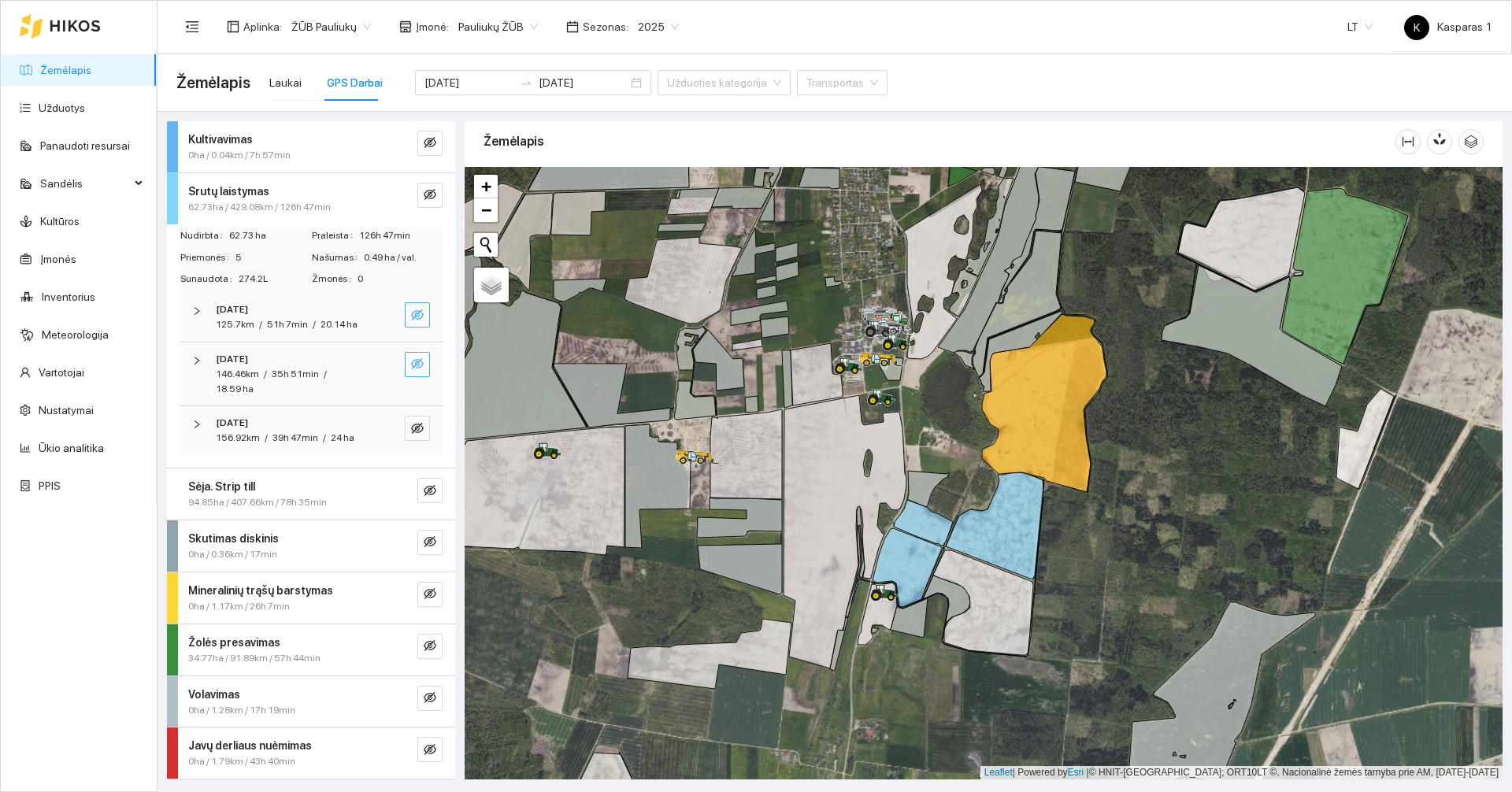
click at [411, 313] on icon "eye-invisible" at bounding box center [417, 315] width 13 height 11
click at [411, 310] on icon "eye" at bounding box center [417, 315] width 13 height 10
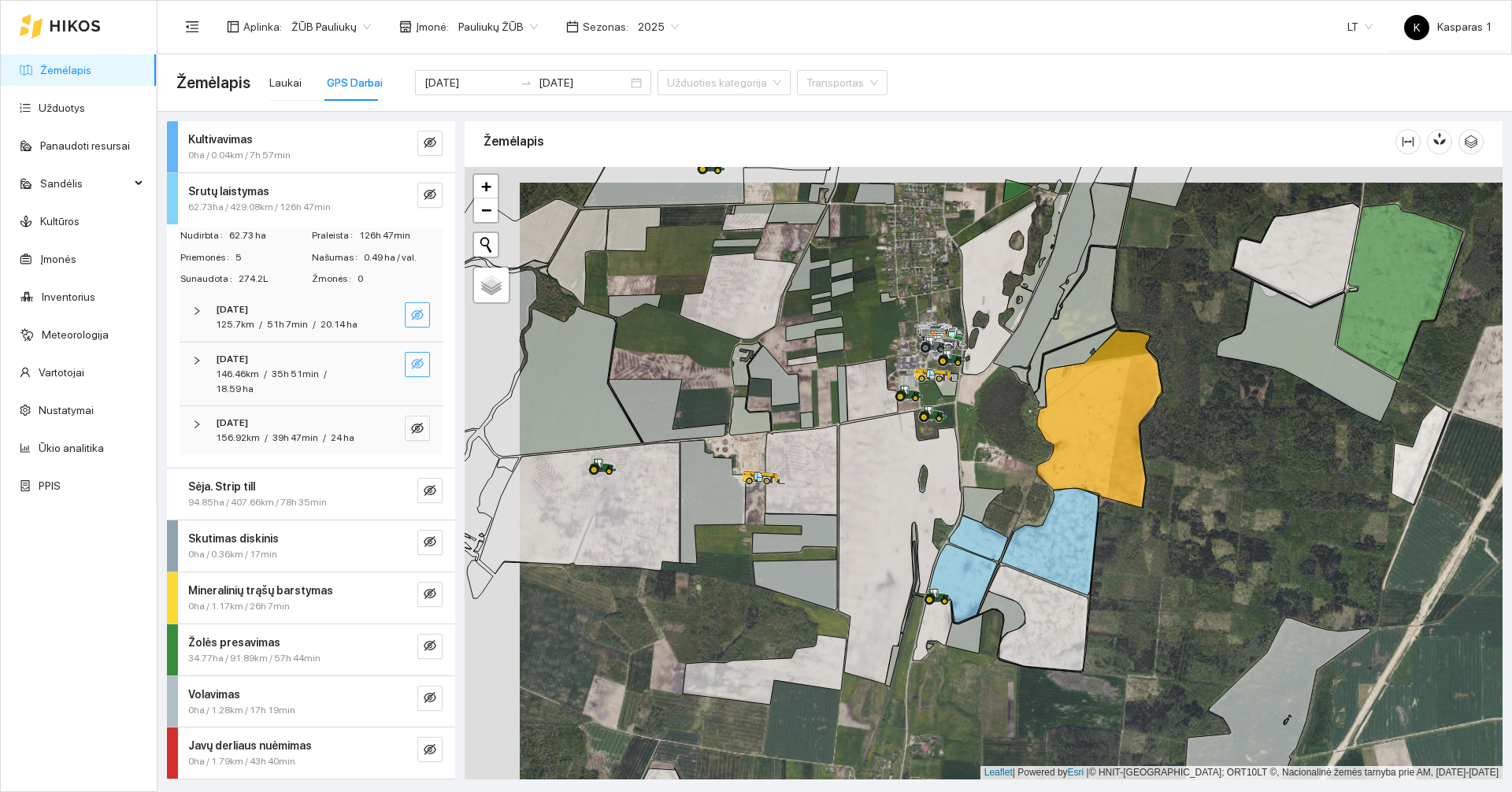
drag, startPoint x: 616, startPoint y: 616, endPoint x: 810, endPoint y: 677, distance: 203.4
click at [810, 677] on div at bounding box center [983, 473] width 1038 height 612
